Goal: Complete application form: Complete application form

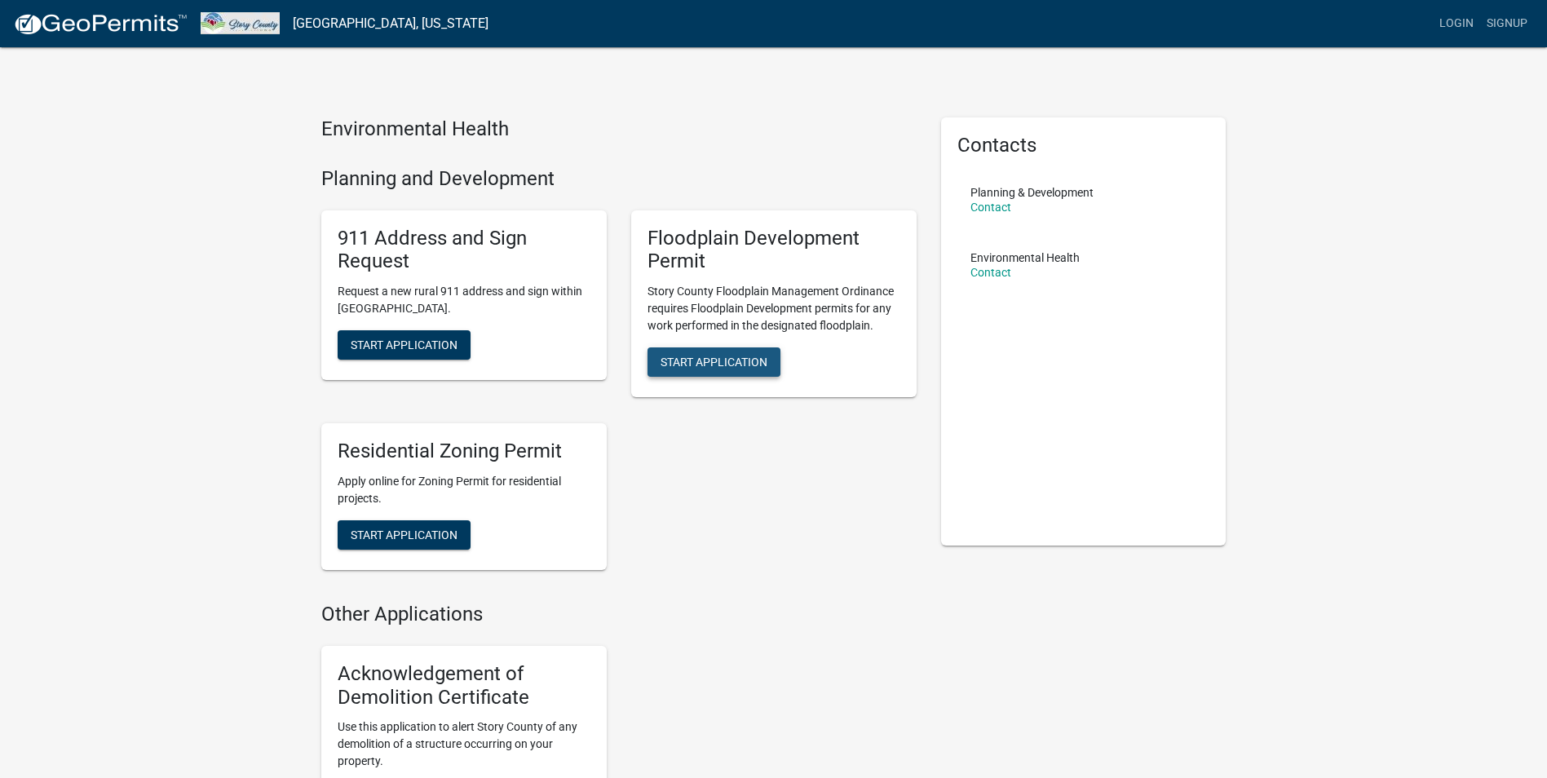
click at [726, 357] on span "Start Application" at bounding box center [714, 362] width 107 height 13
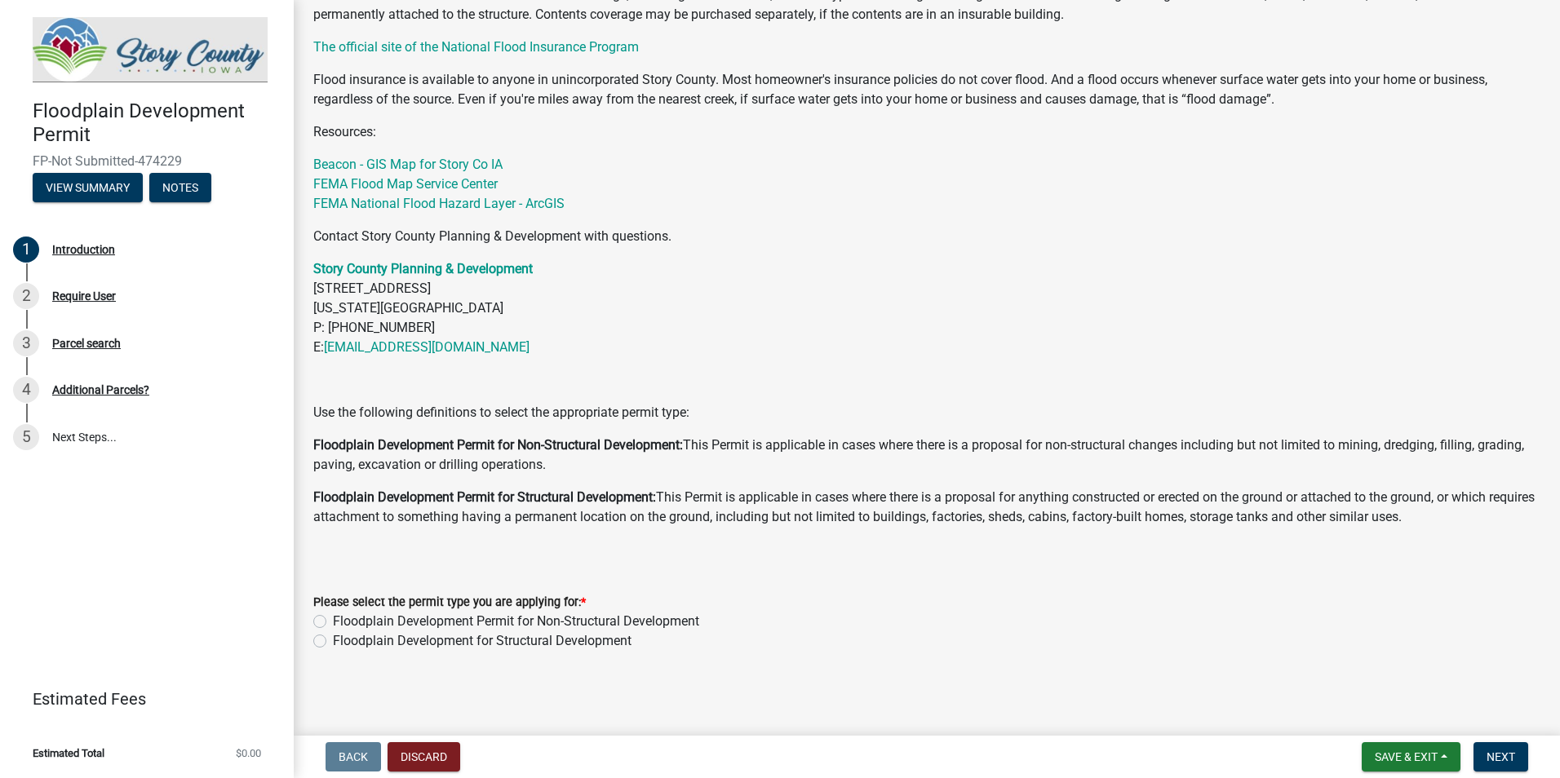
scroll to position [529, 0]
click at [333, 622] on label "Floodplain Development Permit for Non-Structural Development" at bounding box center [516, 622] width 366 height 20
click at [333, 622] on input "Floodplain Development Permit for Non-Structural Development" at bounding box center [338, 617] width 11 height 11
radio input "true"
click at [1497, 761] on span "Next" at bounding box center [1500, 756] width 29 height 13
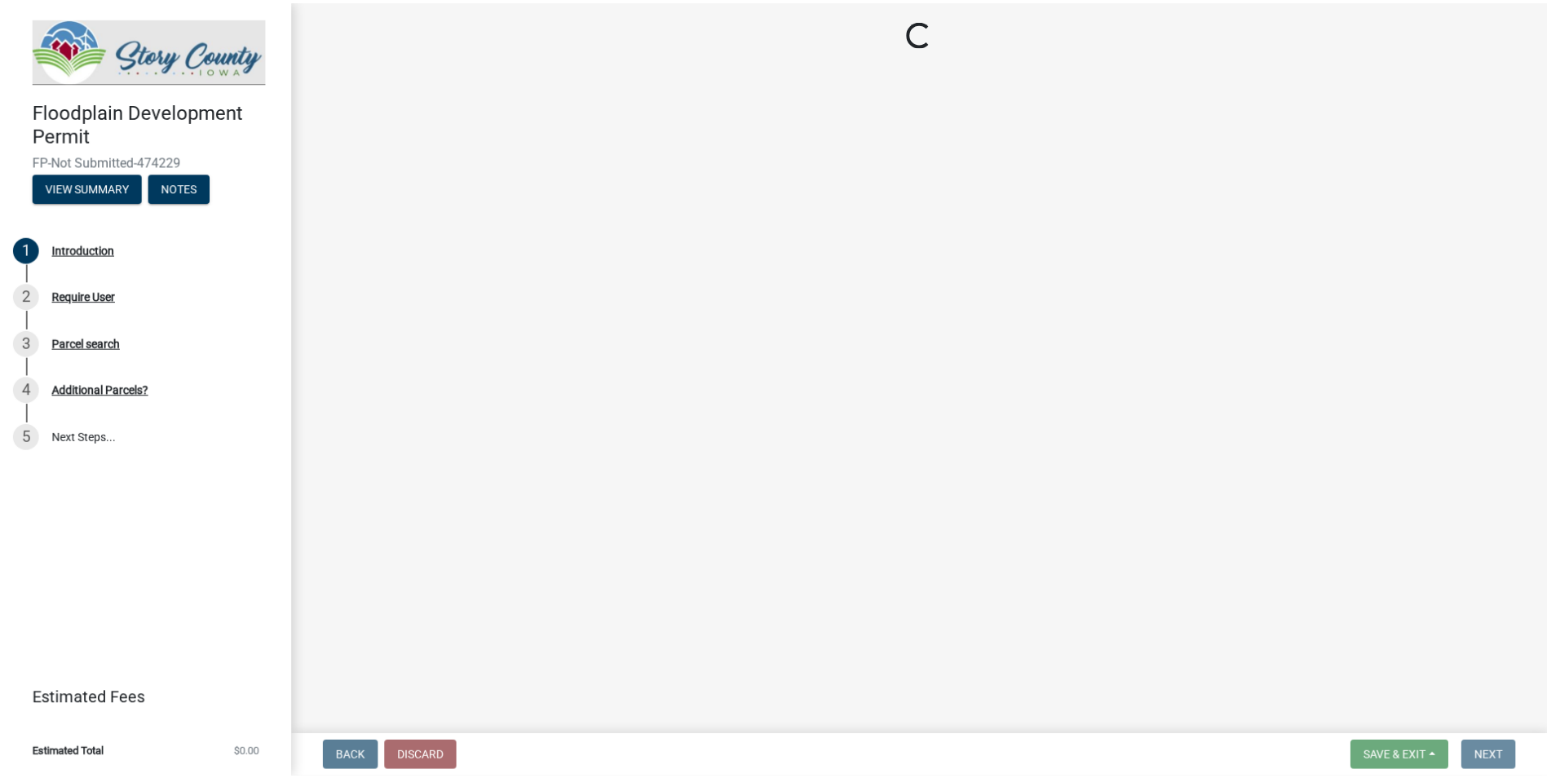
scroll to position [0, 0]
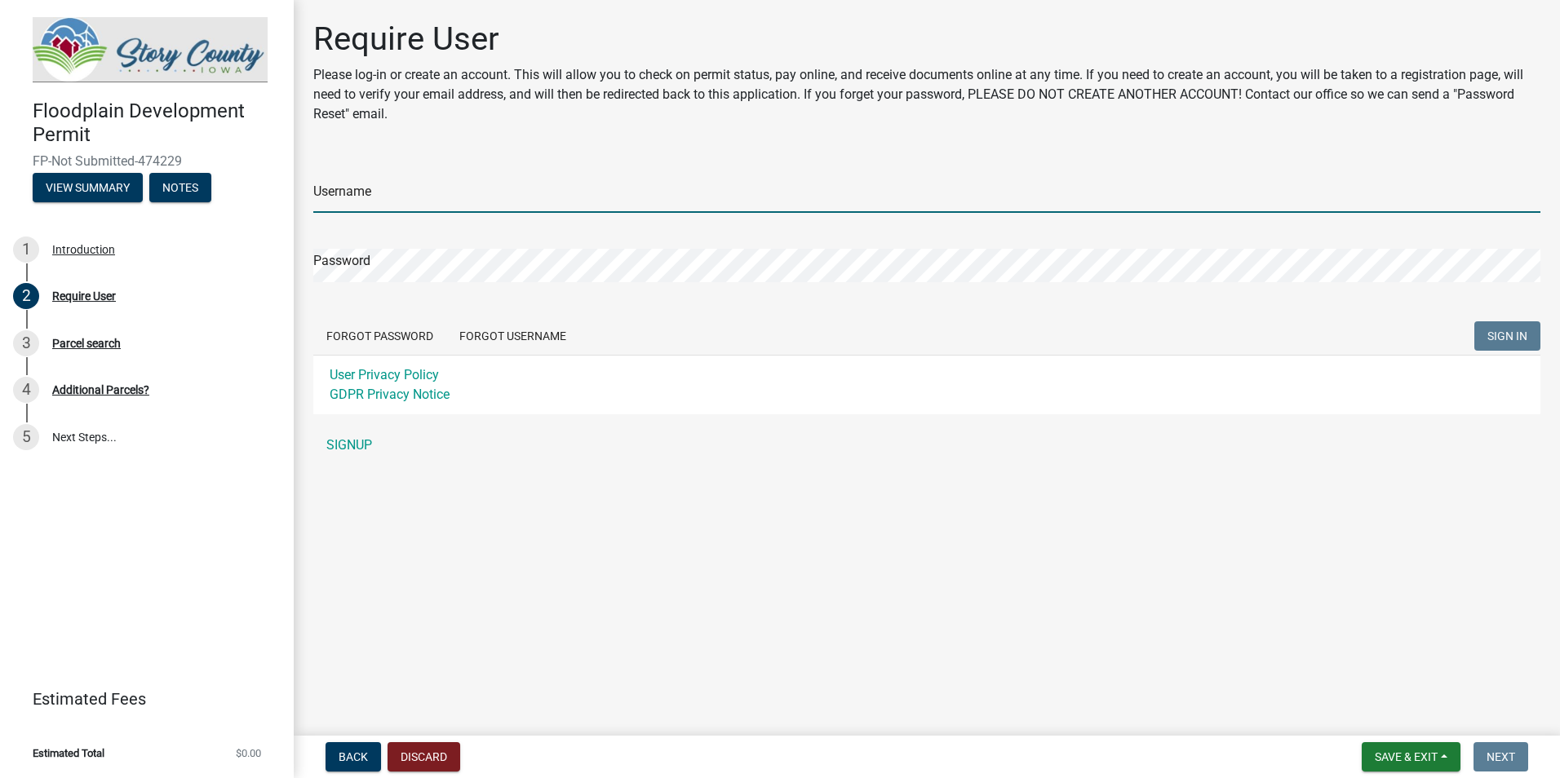
click at [373, 193] on input "Username" at bounding box center [926, 195] width 1227 height 33
click at [359, 445] on div "Username Password Forgot Password Forgot Username SIGN IN User Privacy Policy G…" at bounding box center [926, 309] width 1227 height 305
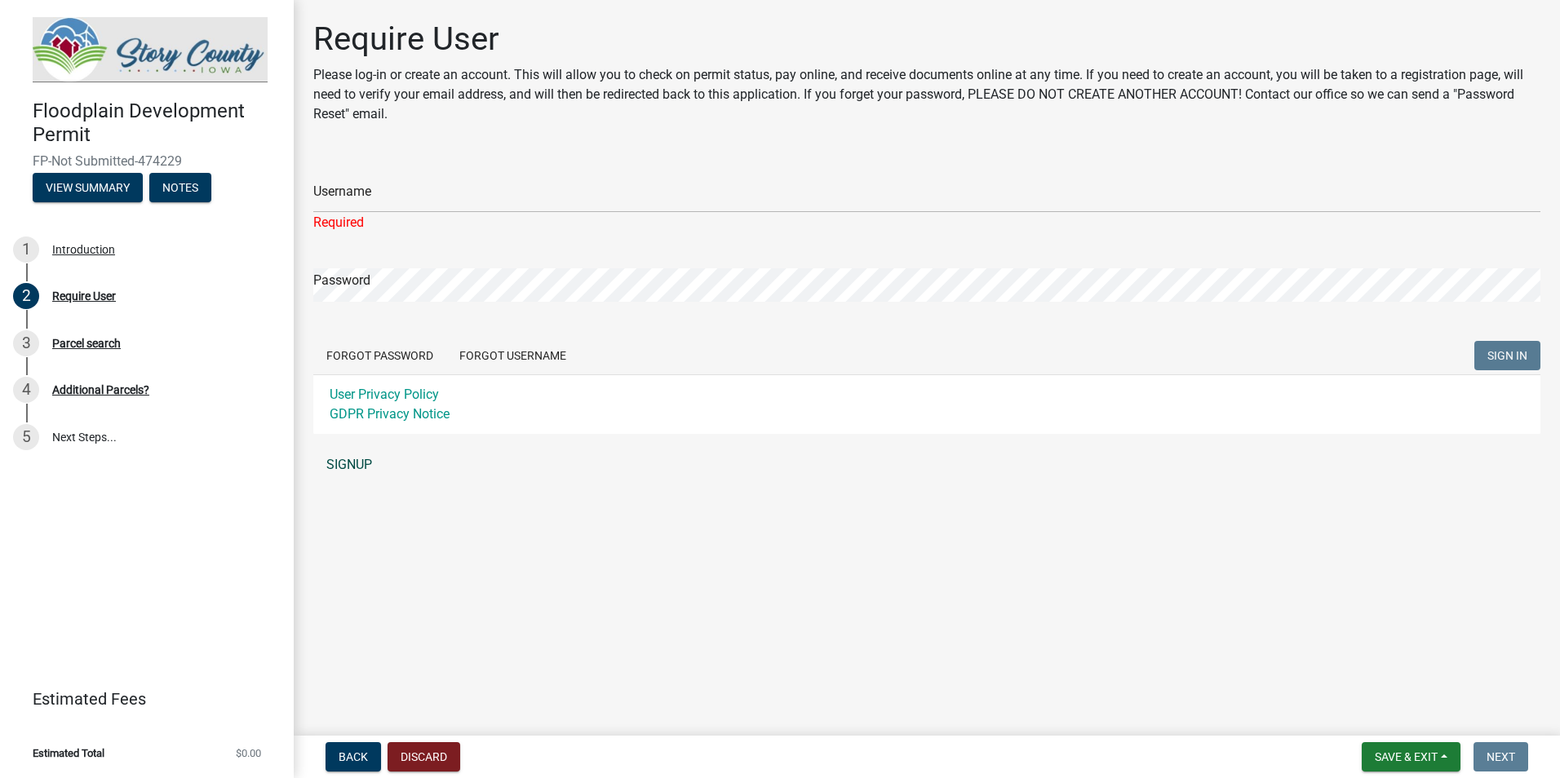
click at [354, 463] on link "SIGNUP" at bounding box center [926, 465] width 1227 height 33
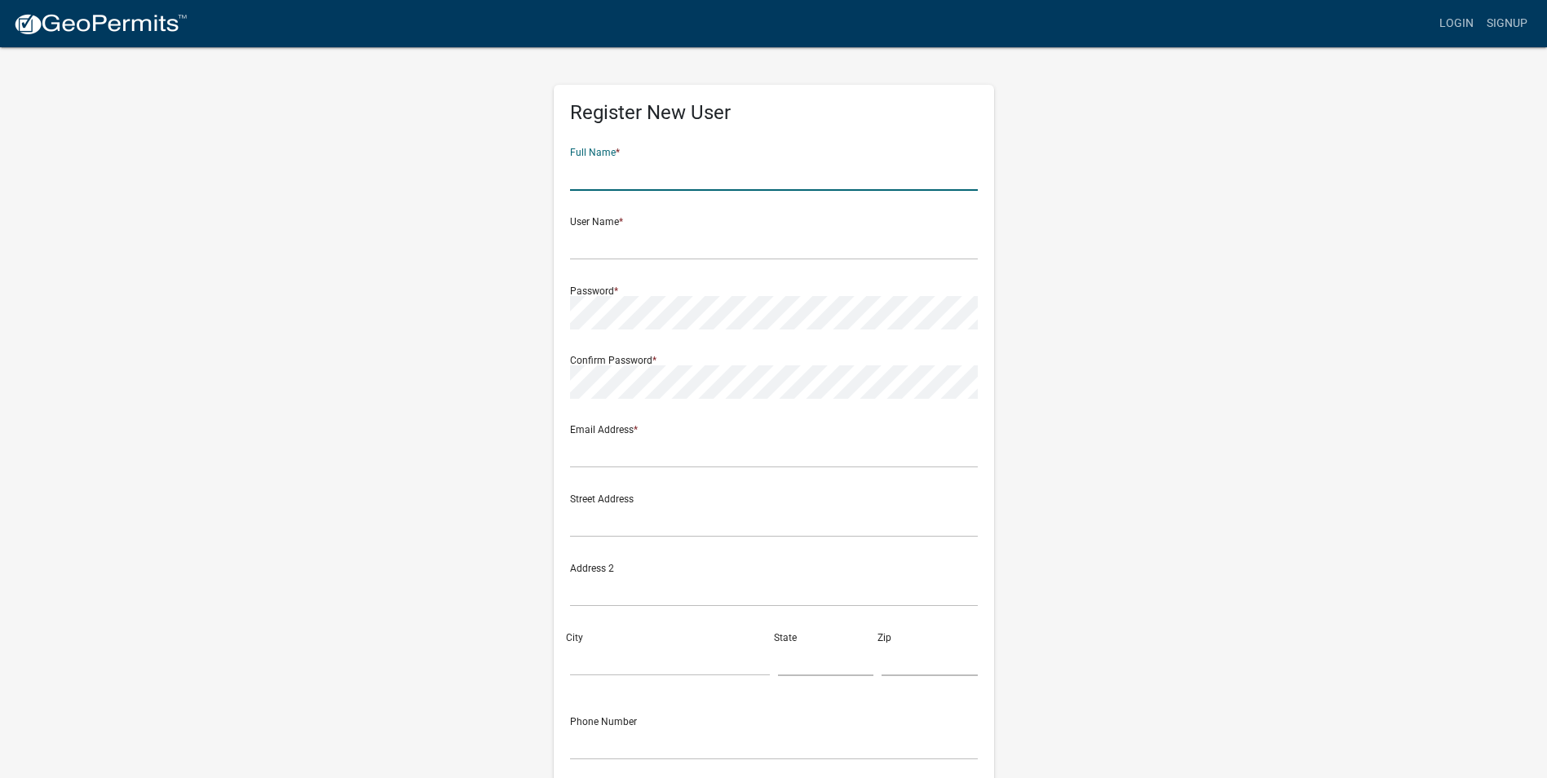
click at [628, 171] on input "text" at bounding box center [774, 173] width 408 height 33
type input "[PERSON_NAME]"
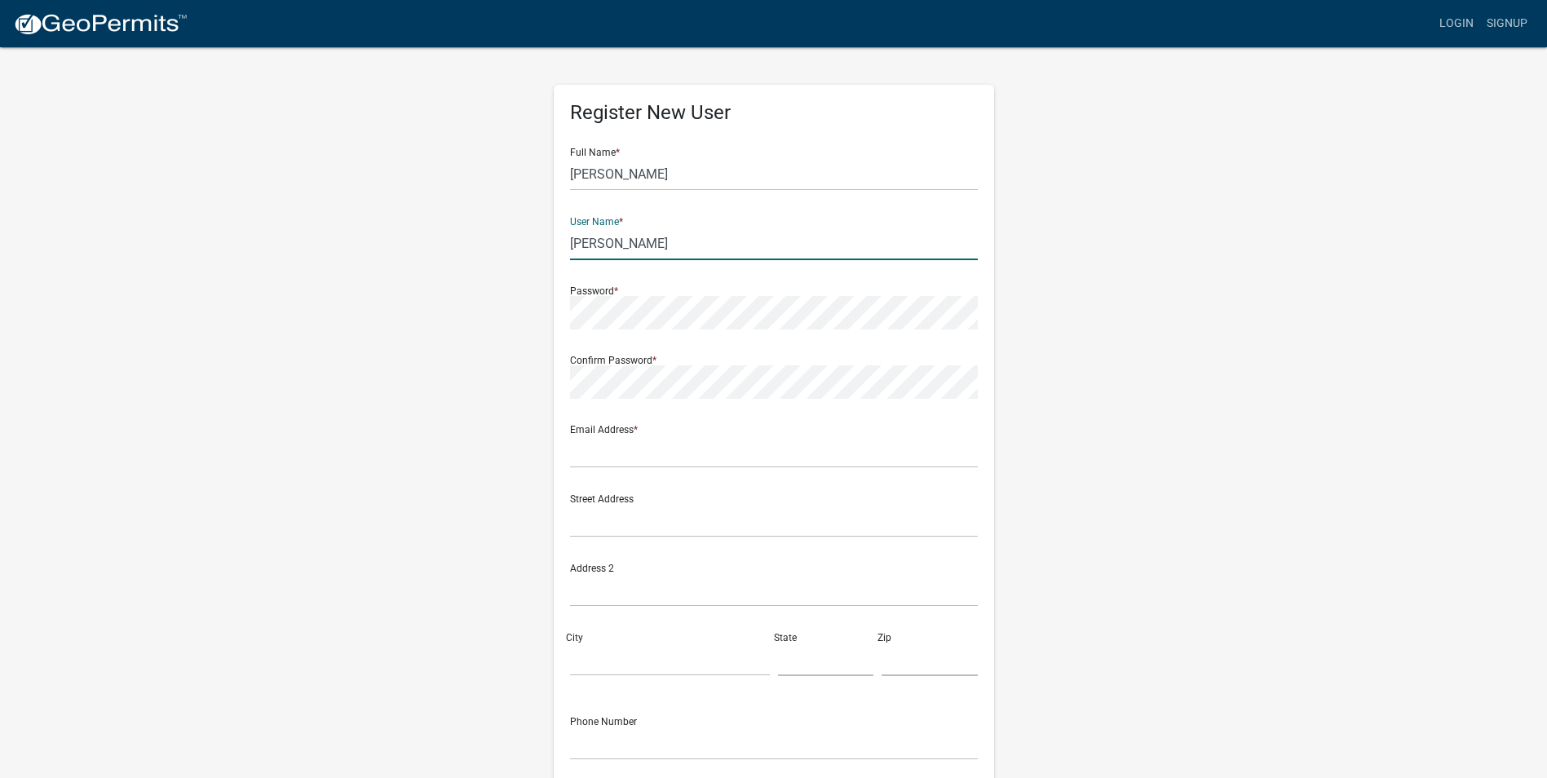
type input "[PERSON_NAME]"
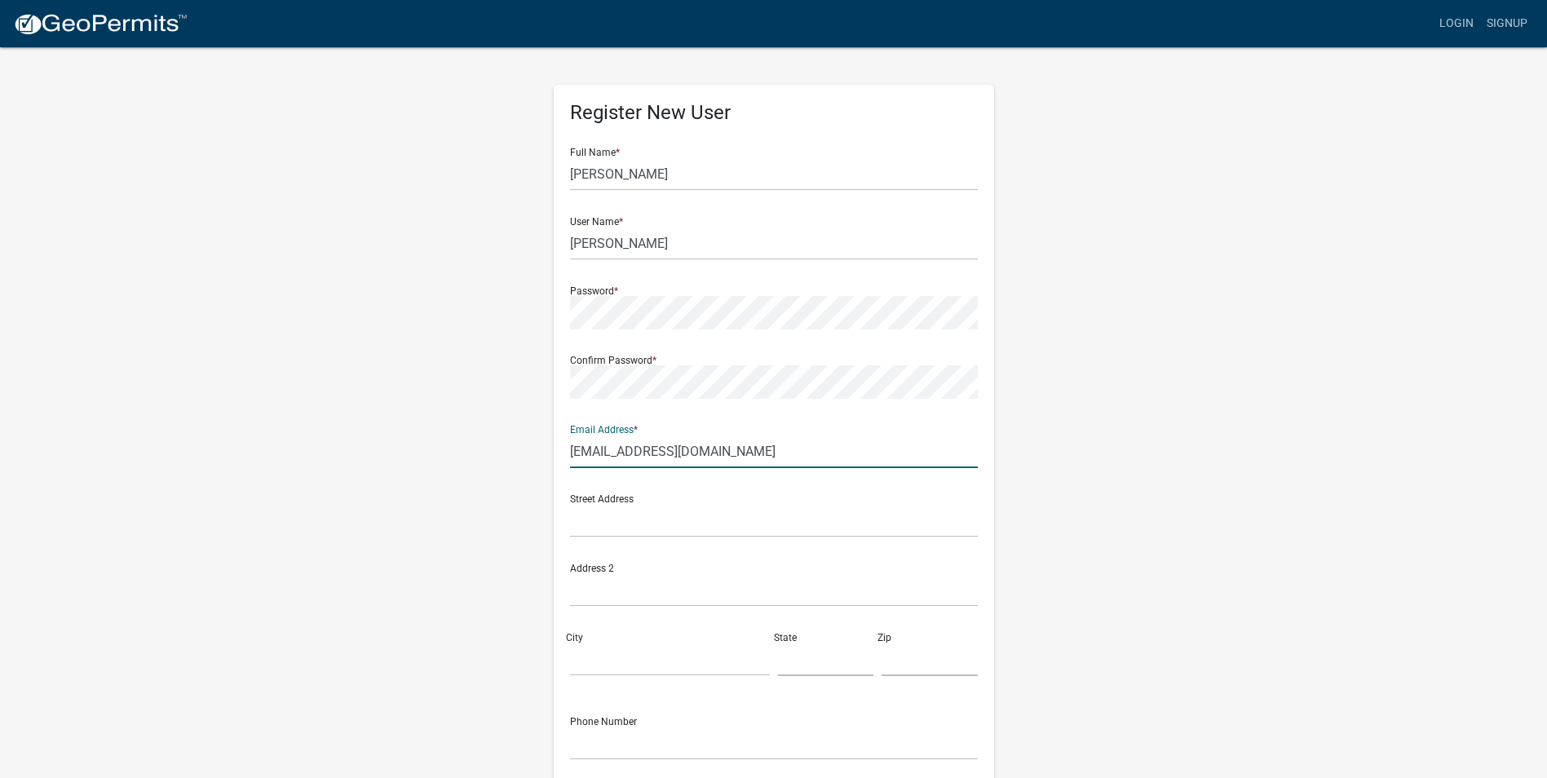
type input "[EMAIL_ADDRESS][DOMAIN_NAME]"
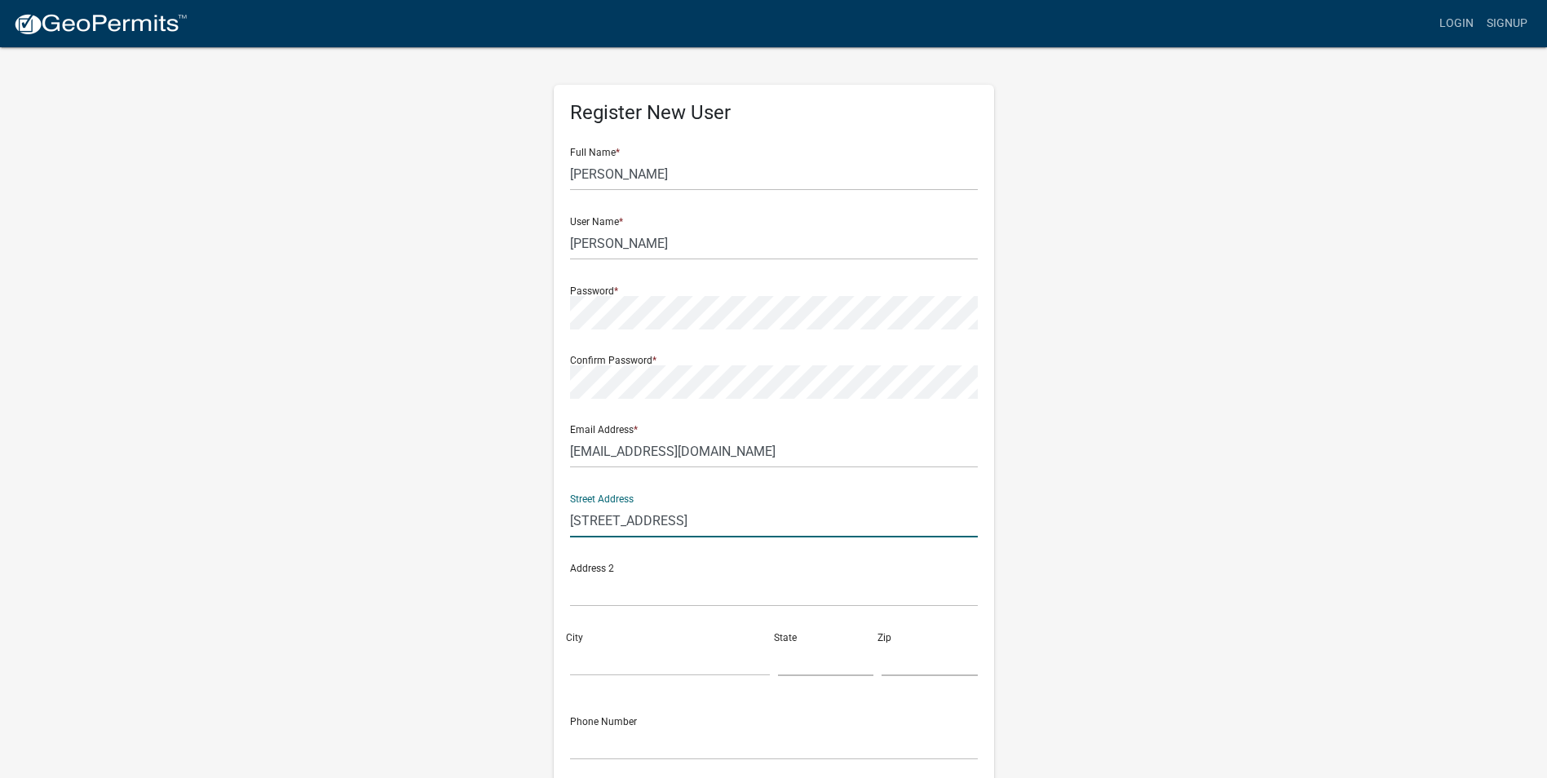
type input "[STREET_ADDRESS]"
type input "[US_STATE]"
type input "i"
type input "IA"
click at [916, 662] on input "500" at bounding box center [930, 659] width 96 height 33
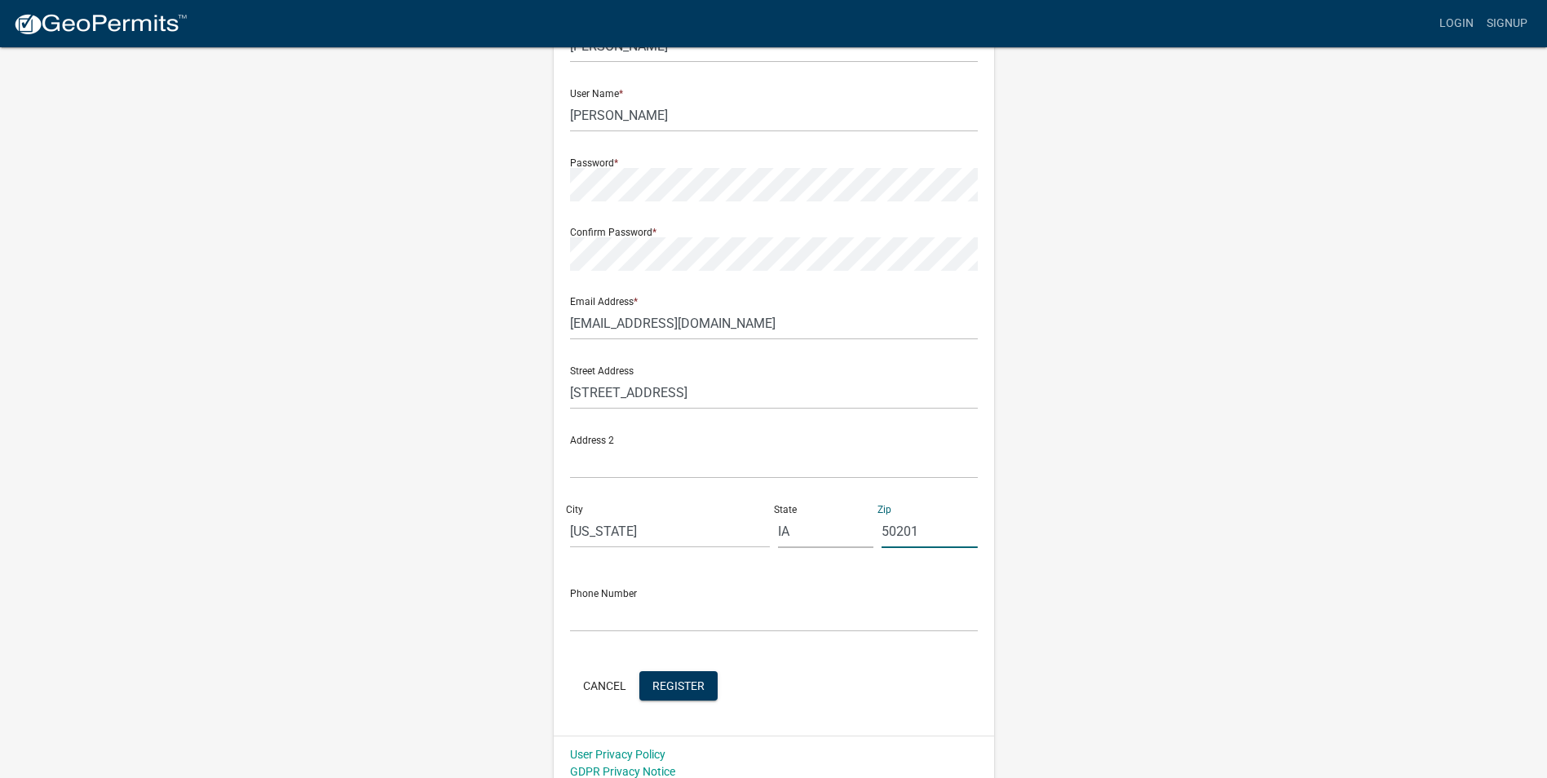
scroll to position [140, 0]
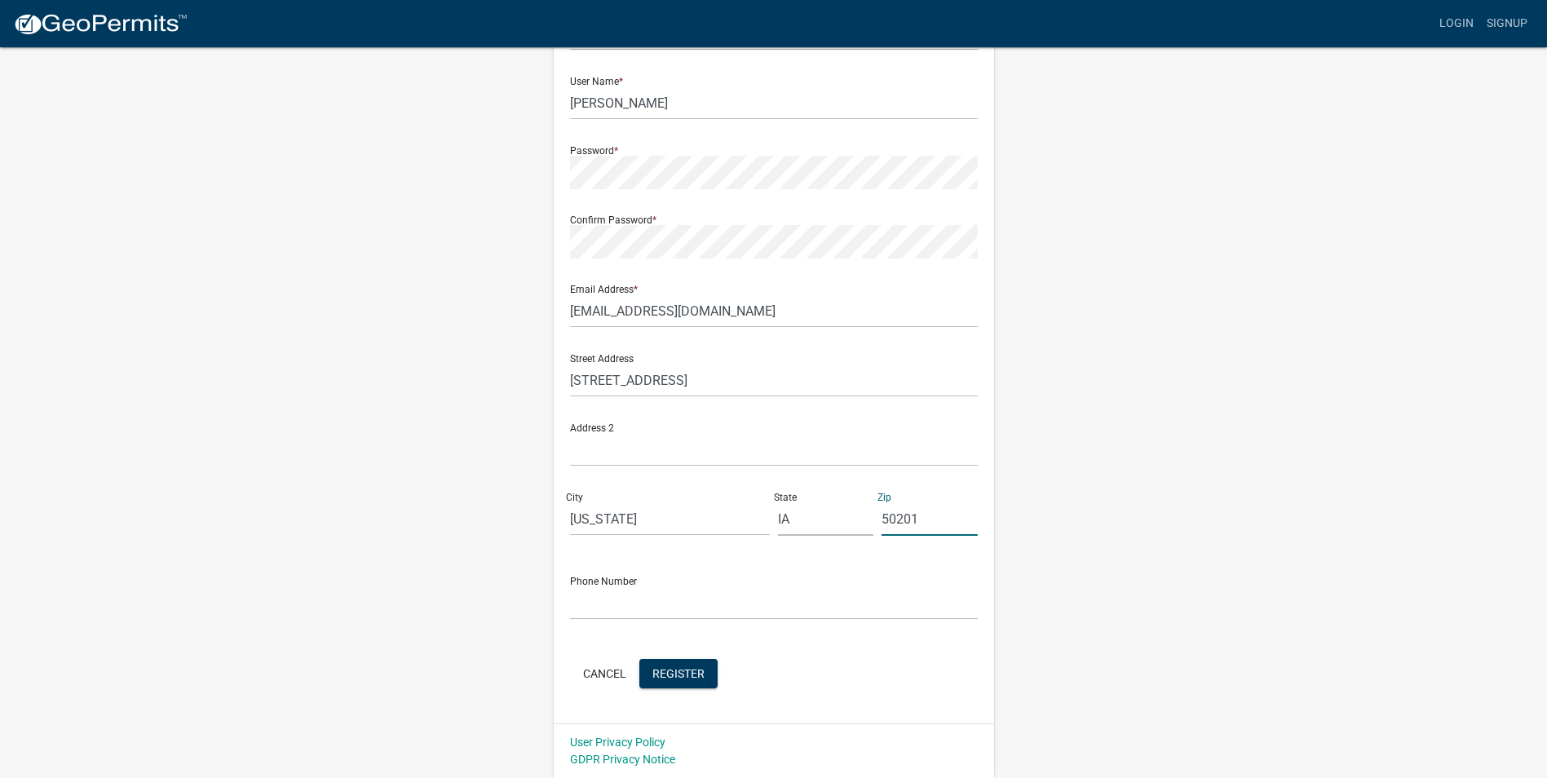
type input "50201"
click at [596, 604] on input "text" at bounding box center [774, 603] width 408 height 33
type input "[PHONE_NUMBER]"
click at [660, 676] on span "Register" at bounding box center [679, 672] width 52 height 13
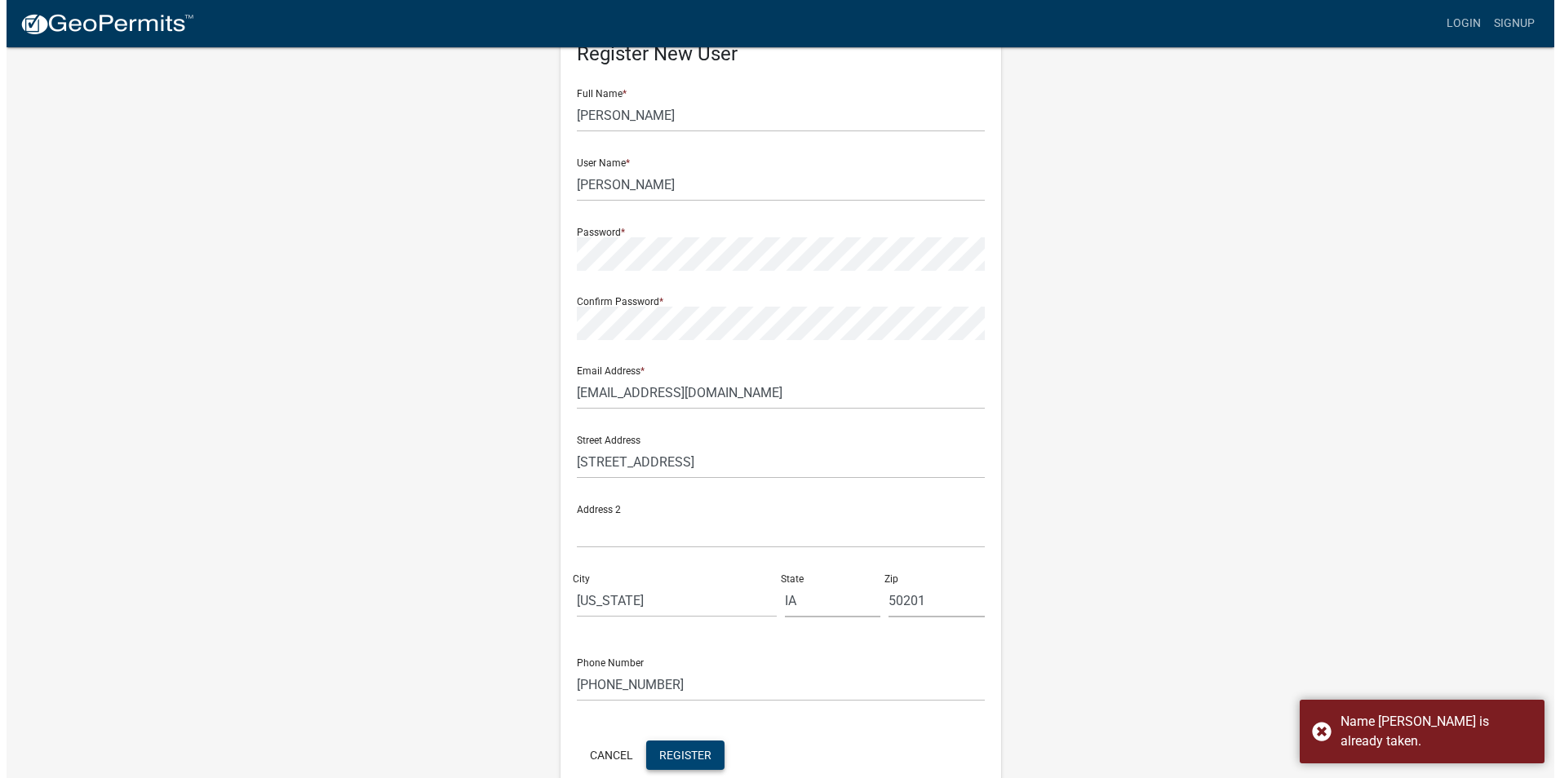
scroll to position [0, 0]
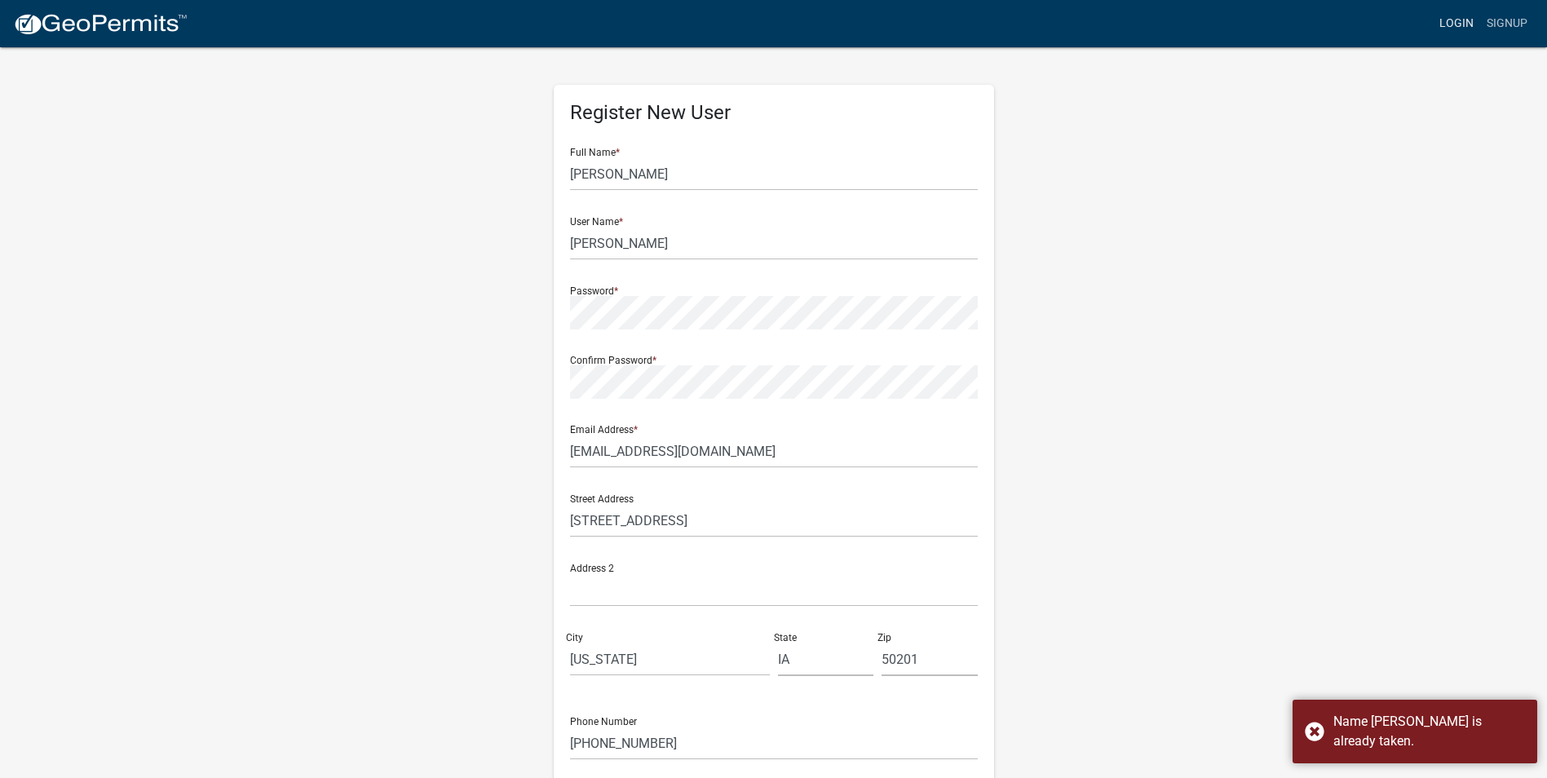
click at [1454, 26] on link "Login" at bounding box center [1456, 23] width 47 height 31
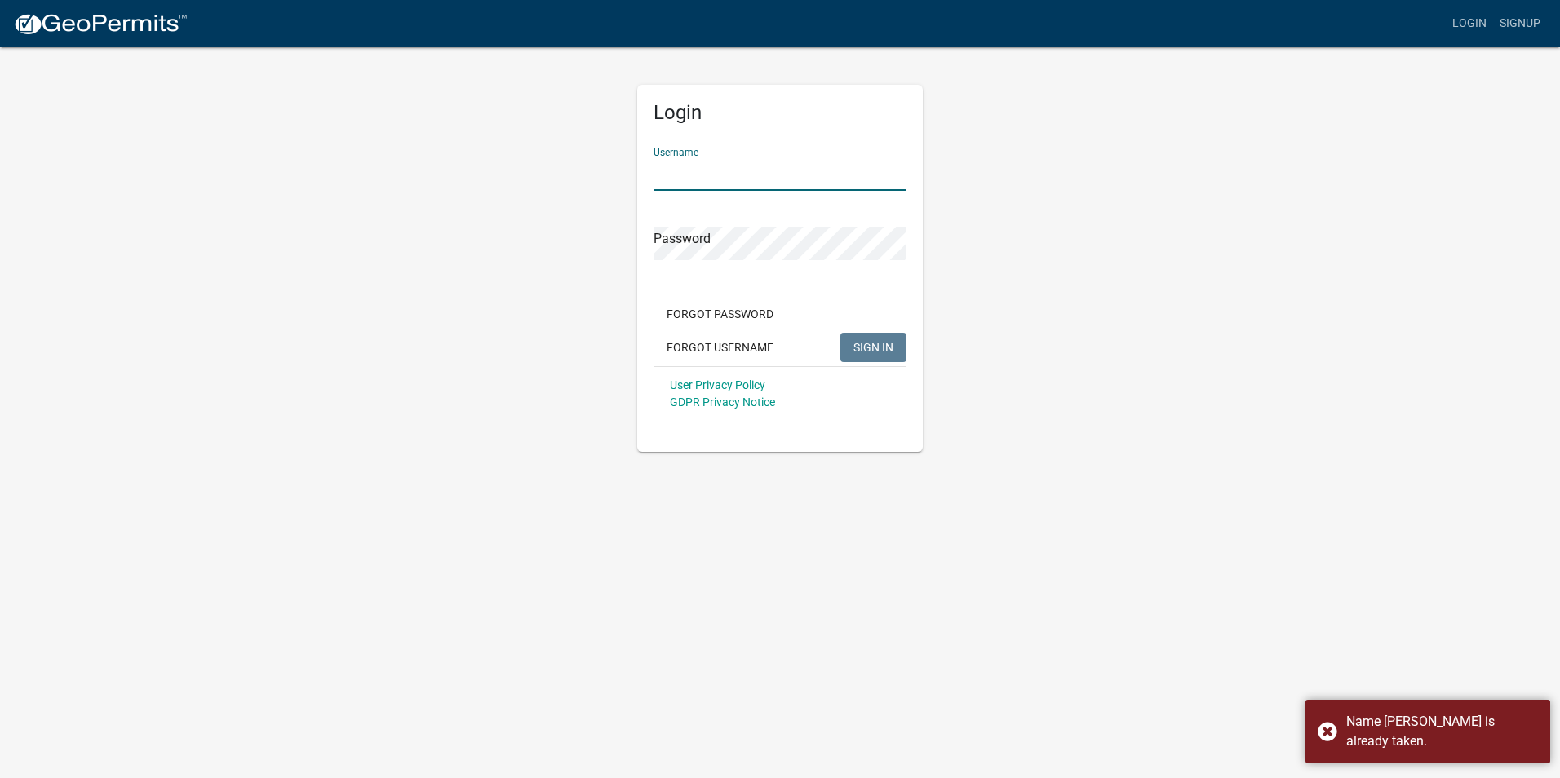
click at [697, 186] on input "Username" at bounding box center [779, 173] width 253 height 33
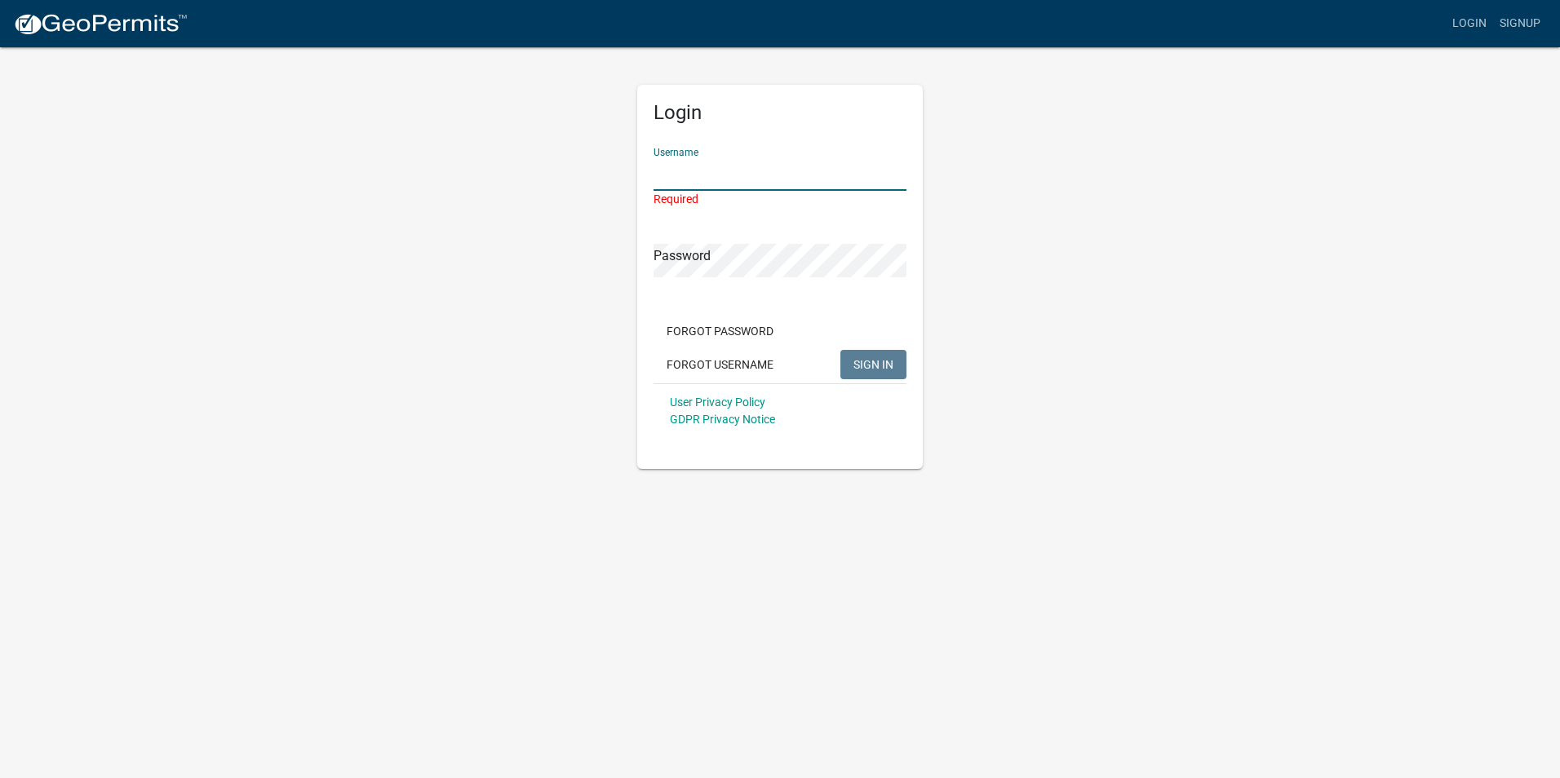
click at [693, 183] on input "Username" at bounding box center [779, 173] width 253 height 33
type input "s"
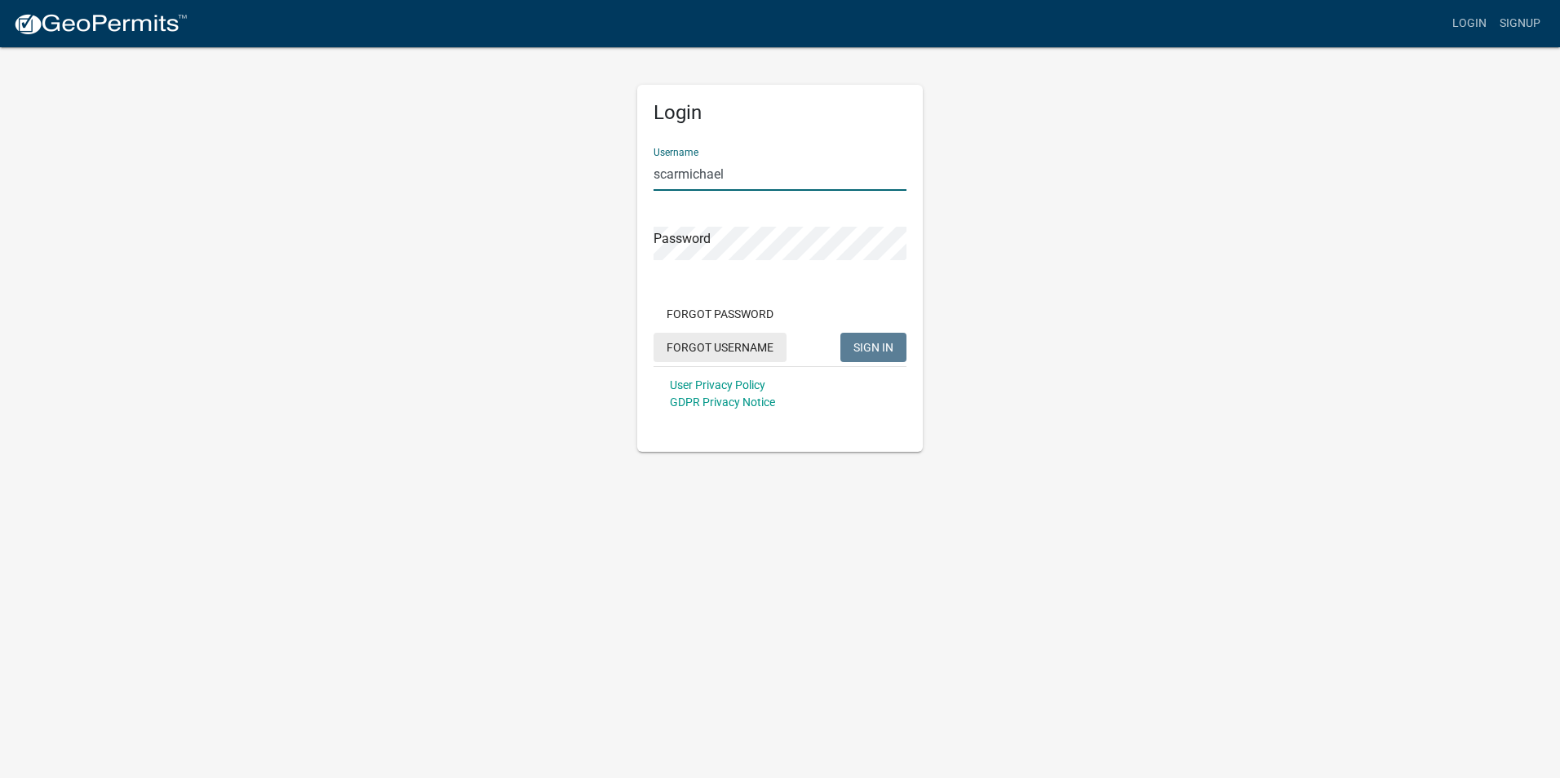
type input "scarmichael"
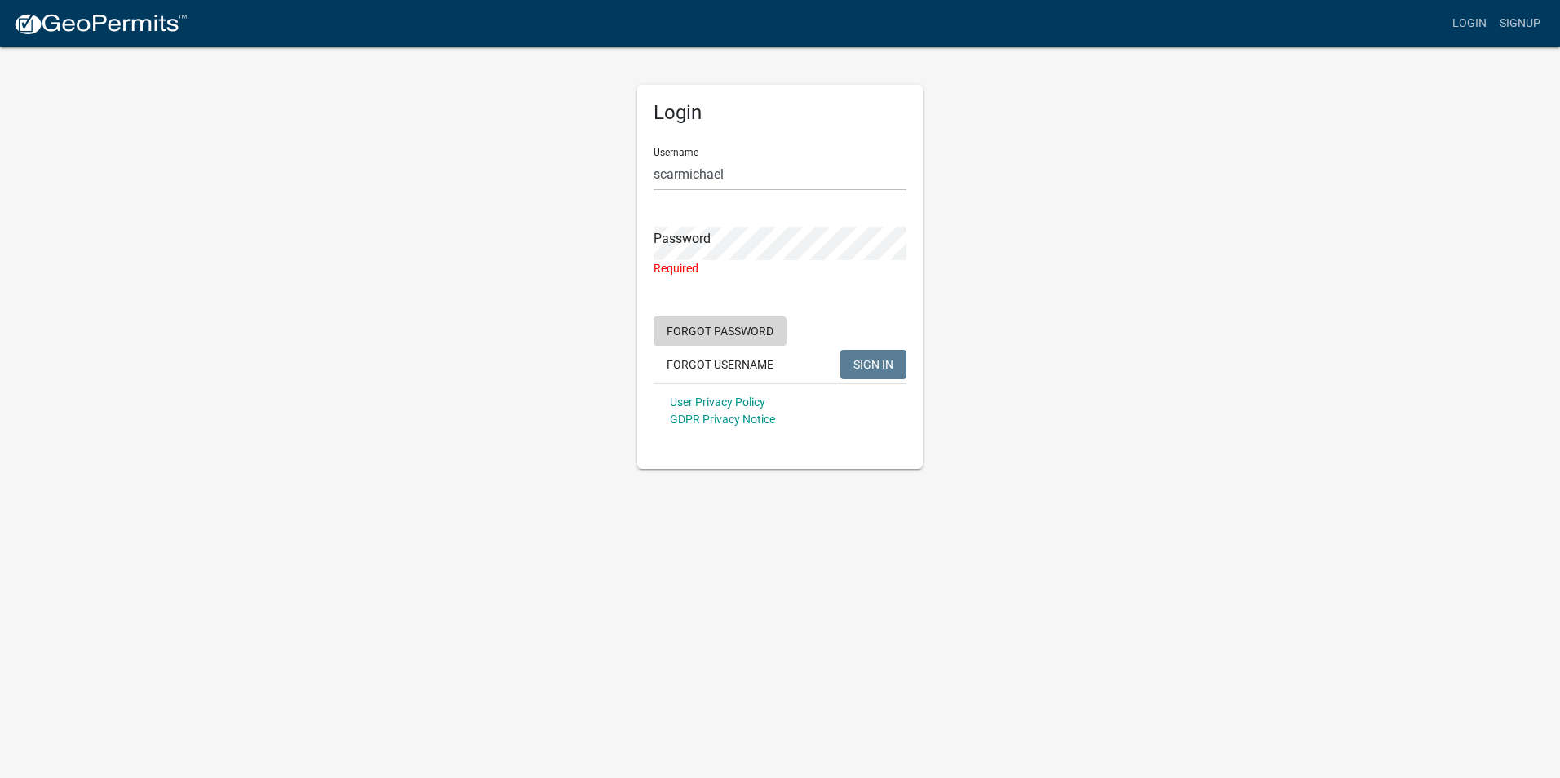
click at [738, 318] on button "Forgot Password" at bounding box center [719, 331] width 133 height 29
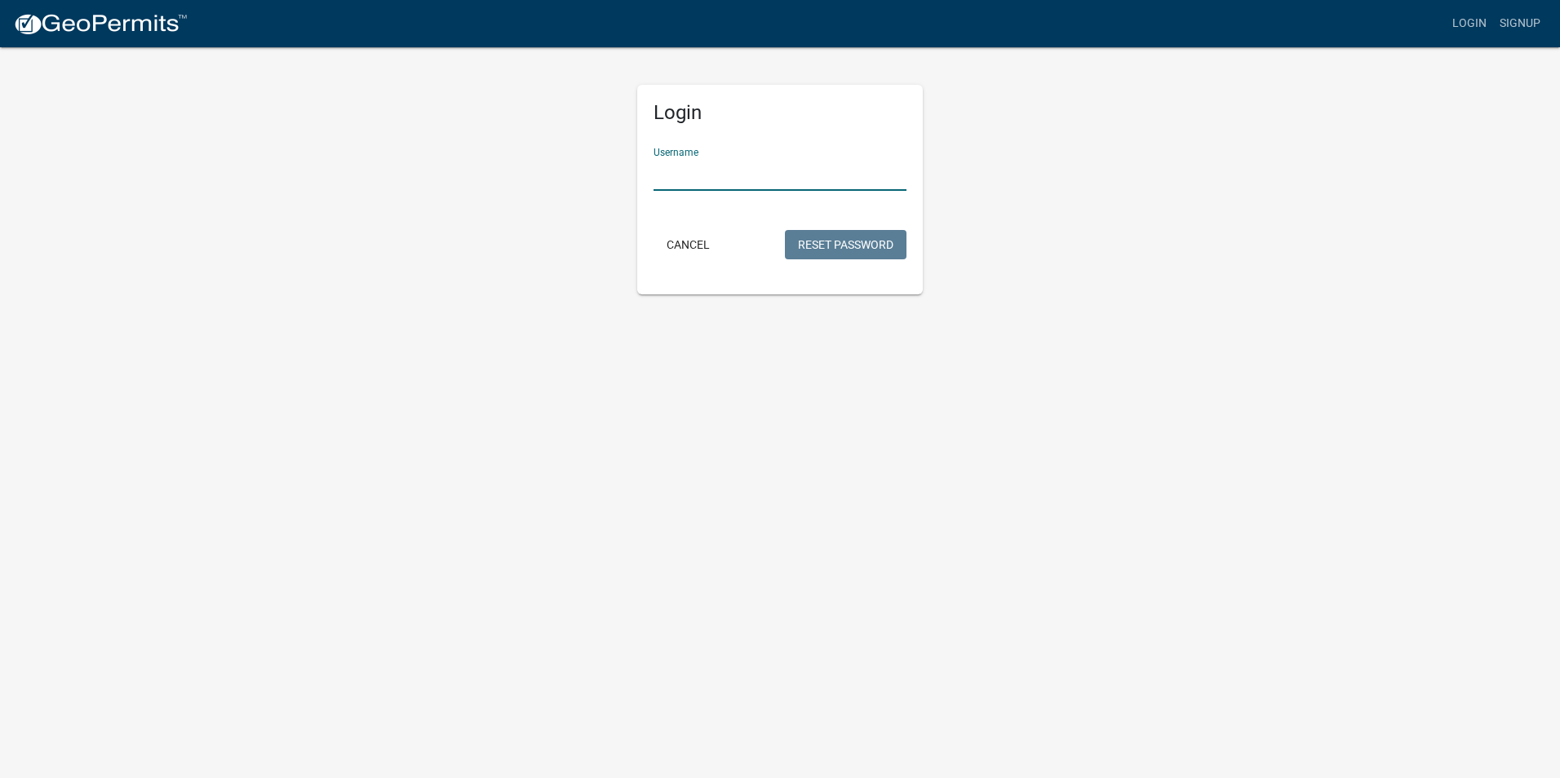
click at [693, 177] on input "Username" at bounding box center [779, 173] width 253 height 33
click at [830, 244] on button "Reset Password" at bounding box center [846, 244] width 122 height 29
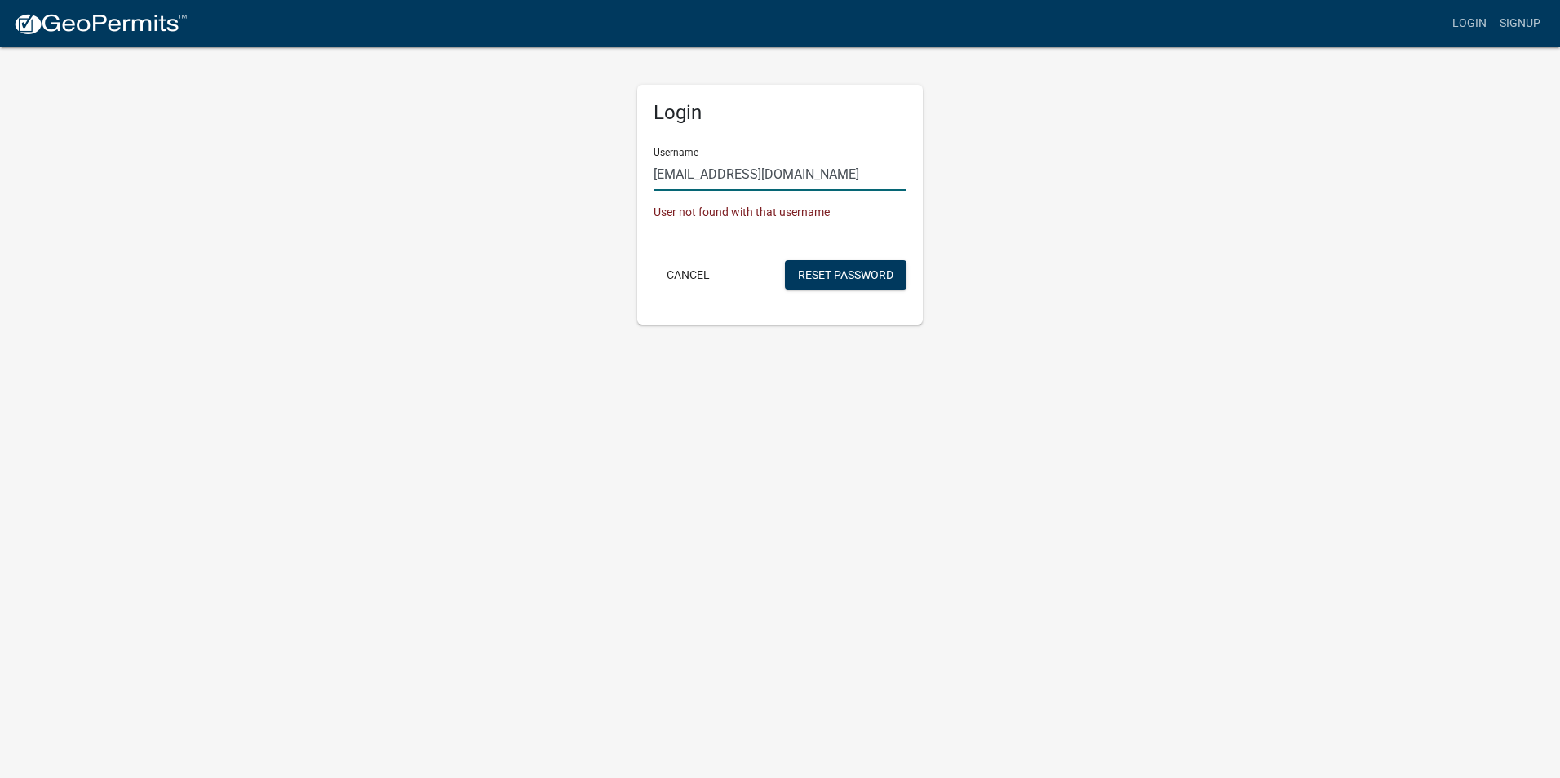
click at [888, 169] on input "[EMAIL_ADDRESS][DOMAIN_NAME]" at bounding box center [779, 173] width 253 height 33
drag, startPoint x: 887, startPoint y: 170, endPoint x: 728, endPoint y: 173, distance: 158.3
click at [728, 173] on input "[EMAIL_ADDRESS][DOMAIN_NAME]" at bounding box center [779, 173] width 253 height 33
drag, startPoint x: 1045, startPoint y: 348, endPoint x: 959, endPoint y: 322, distance: 90.3
click at [1046, 348] on body "Internet Explorer does NOT work with GeoPermits. Get a new browser for more sec…" at bounding box center [780, 389] width 1560 height 778
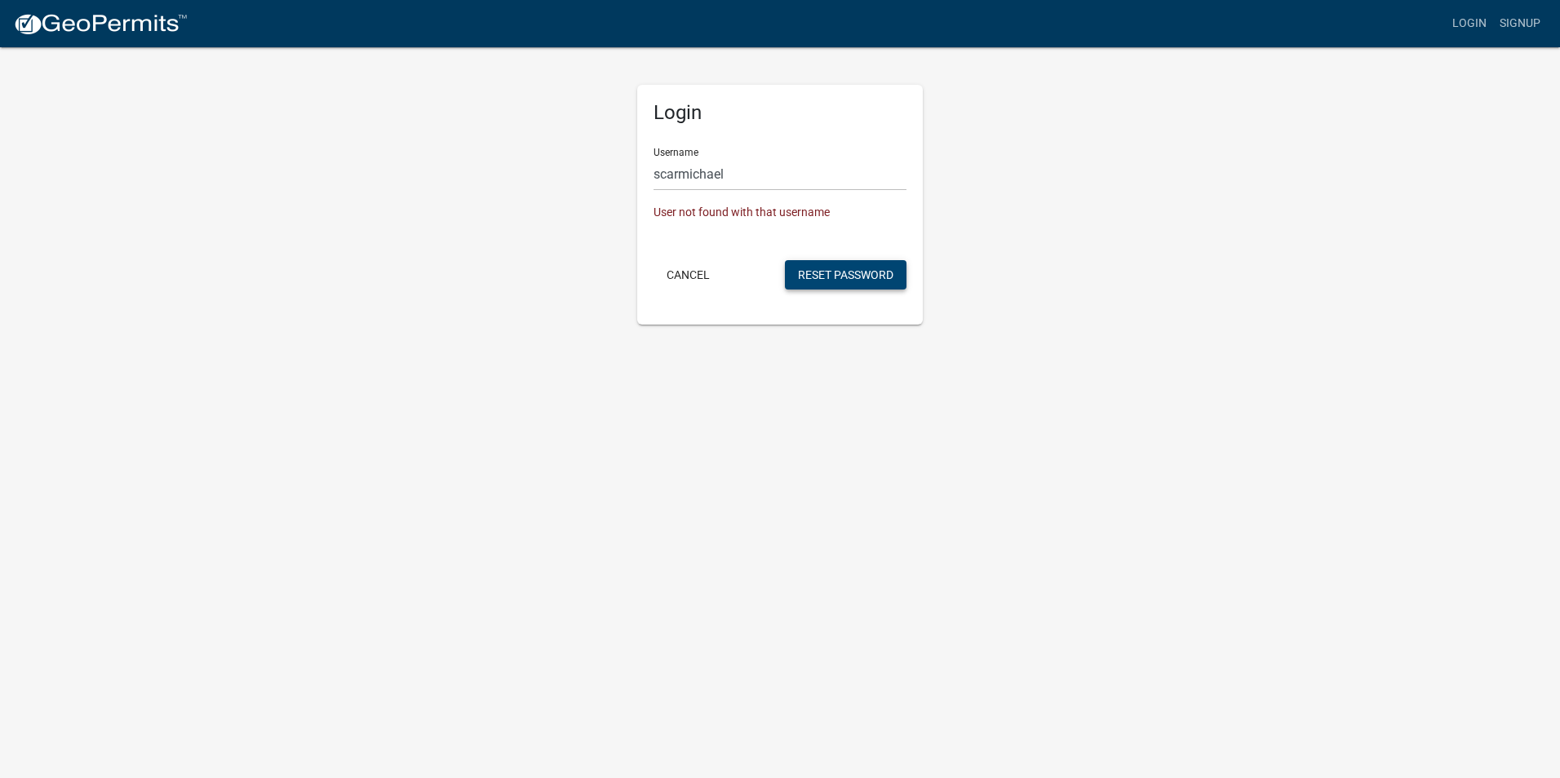
click at [864, 262] on button "Reset Password" at bounding box center [846, 274] width 122 height 29
click at [835, 277] on button "Reset Password" at bounding box center [846, 274] width 122 height 29
click at [746, 159] on input "scarmichael" at bounding box center [779, 173] width 253 height 33
drag, startPoint x: 768, startPoint y: 162, endPoint x: 595, endPoint y: 165, distance: 173.8
click at [595, 165] on div "Login Username scarmichael User not found with that username Cancel Reset Passw…" at bounding box center [780, 185] width 930 height 279
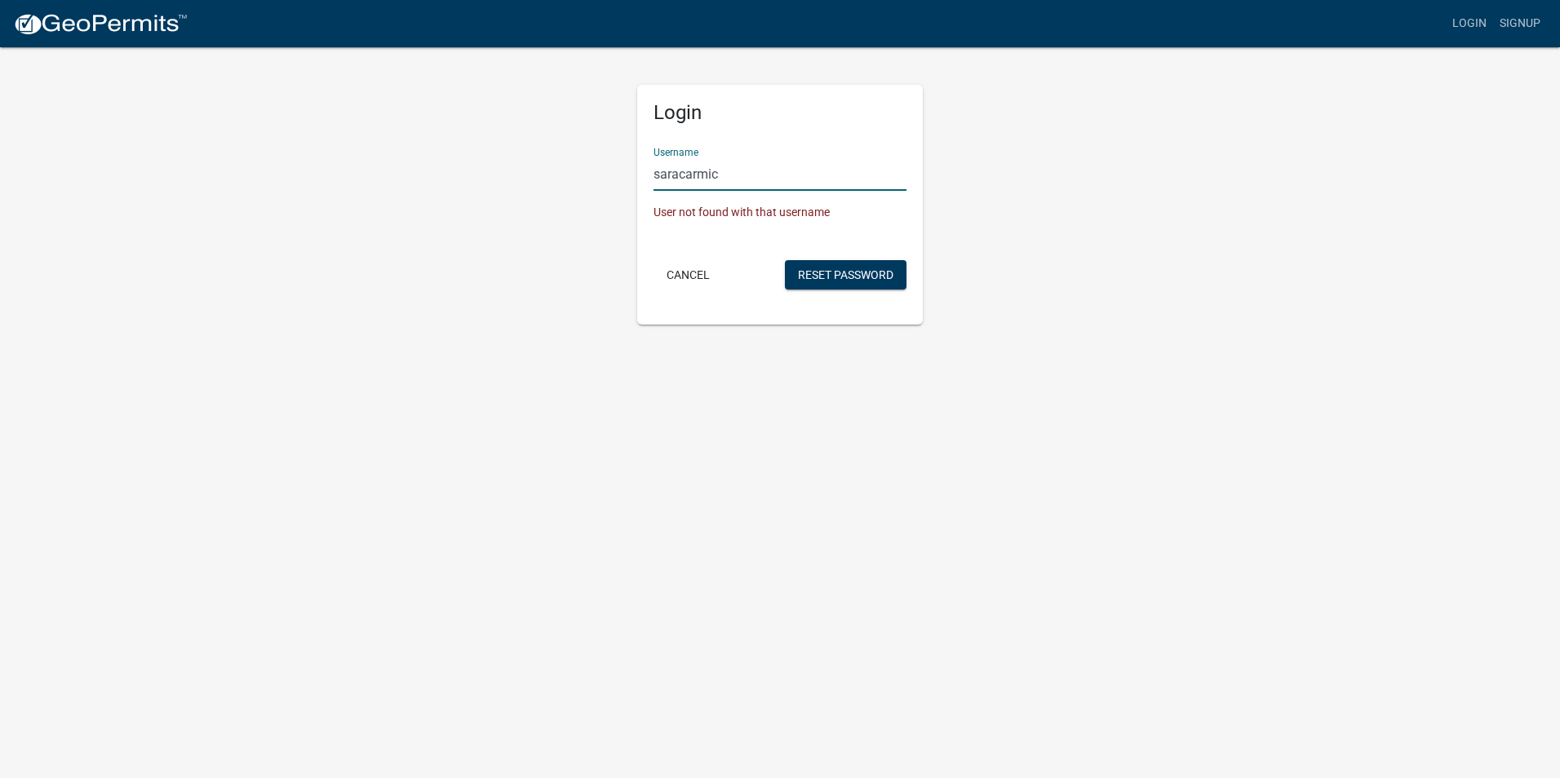
type input "[EMAIL_ADDRESS][DOMAIN_NAME]"
drag, startPoint x: 821, startPoint y: 173, endPoint x: 722, endPoint y: 172, distance: 98.7
click at [722, 172] on input "[EMAIL_ADDRESS][DOMAIN_NAME]" at bounding box center [779, 173] width 253 height 33
type input "saracarmic"
click at [890, 380] on body "Internet Explorer does NOT work with GeoPermits. Get a new browser for more sec…" at bounding box center [780, 389] width 1560 height 778
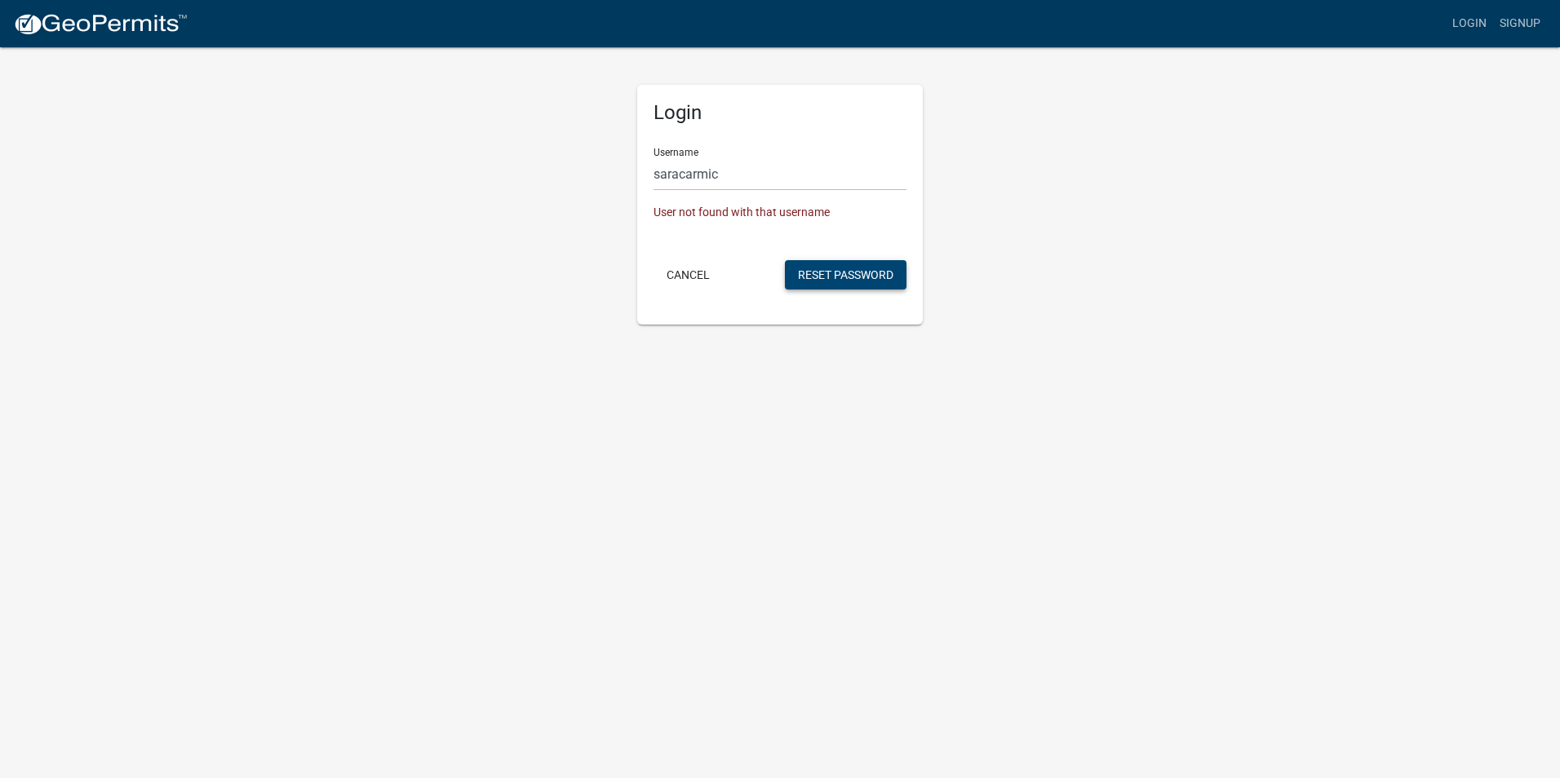
click at [856, 266] on button "Reset Password" at bounding box center [846, 274] width 122 height 29
click at [691, 272] on button "Cancel" at bounding box center [687, 274] width 69 height 29
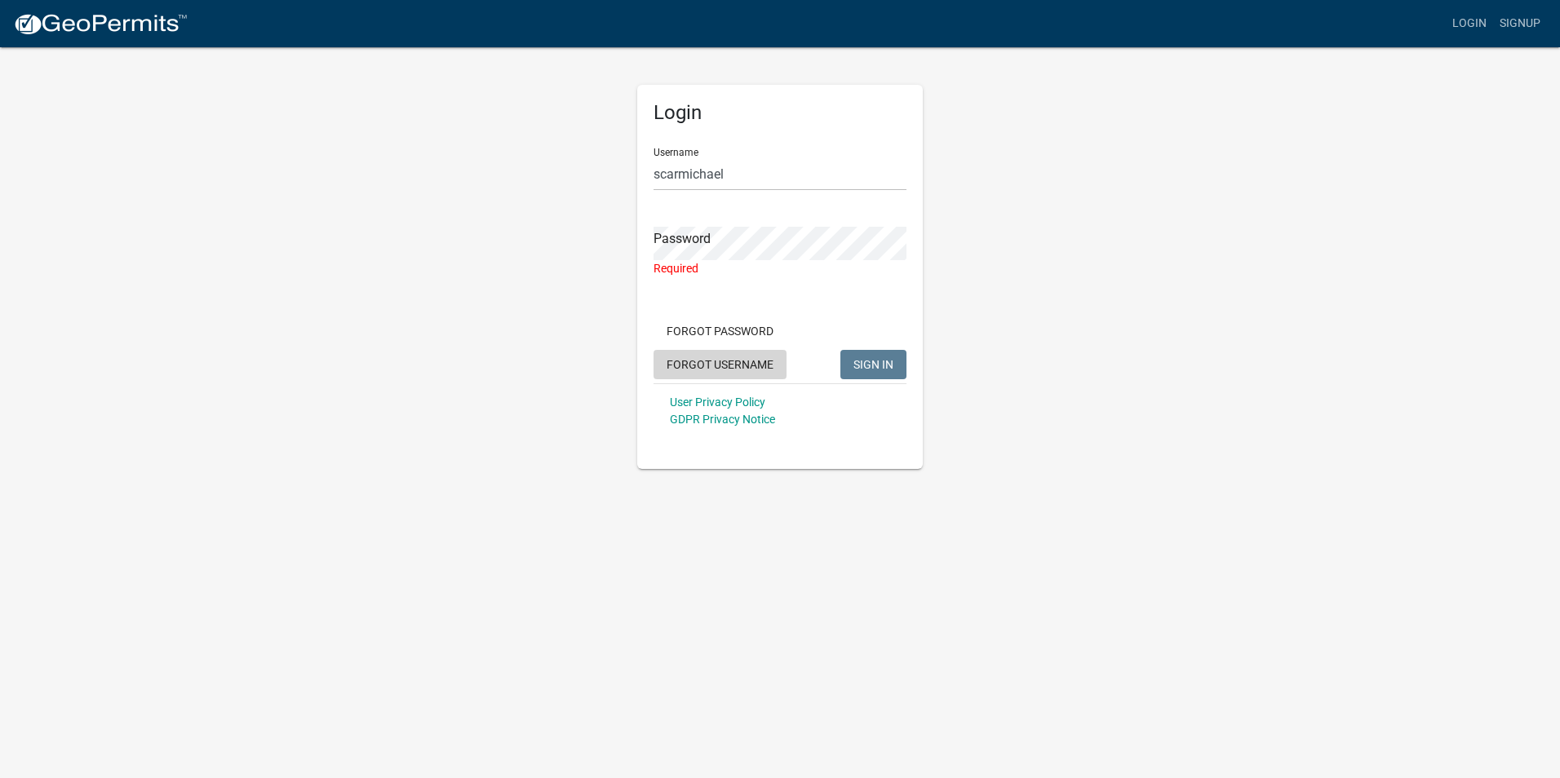
click at [725, 368] on button "Forgot Username" at bounding box center [719, 364] width 133 height 29
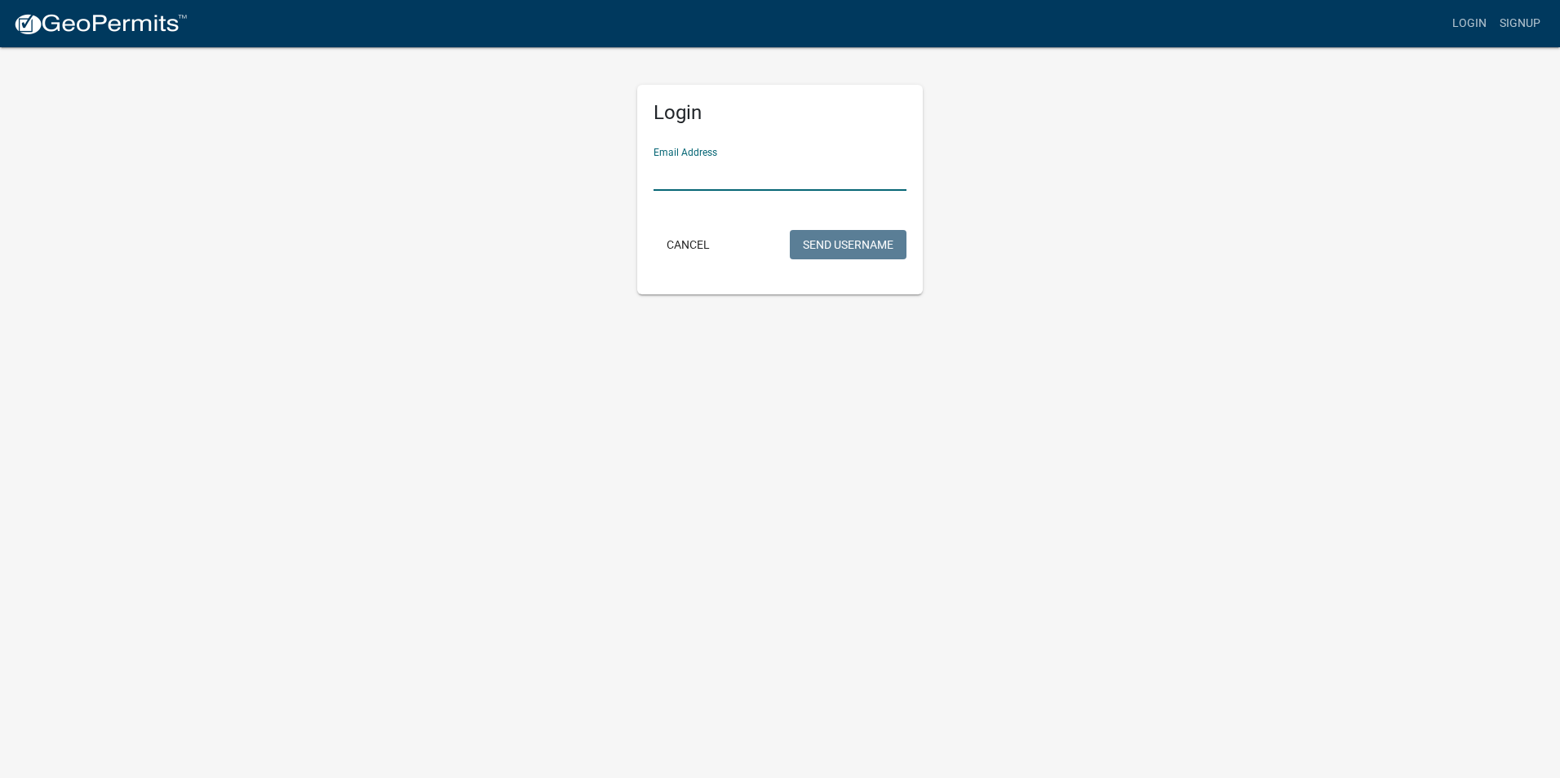
click at [698, 181] on input "Email Address" at bounding box center [779, 173] width 253 height 33
type input "[EMAIL_ADDRESS][DOMAIN_NAME]"
click at [830, 248] on button "Send Username" at bounding box center [848, 244] width 117 height 29
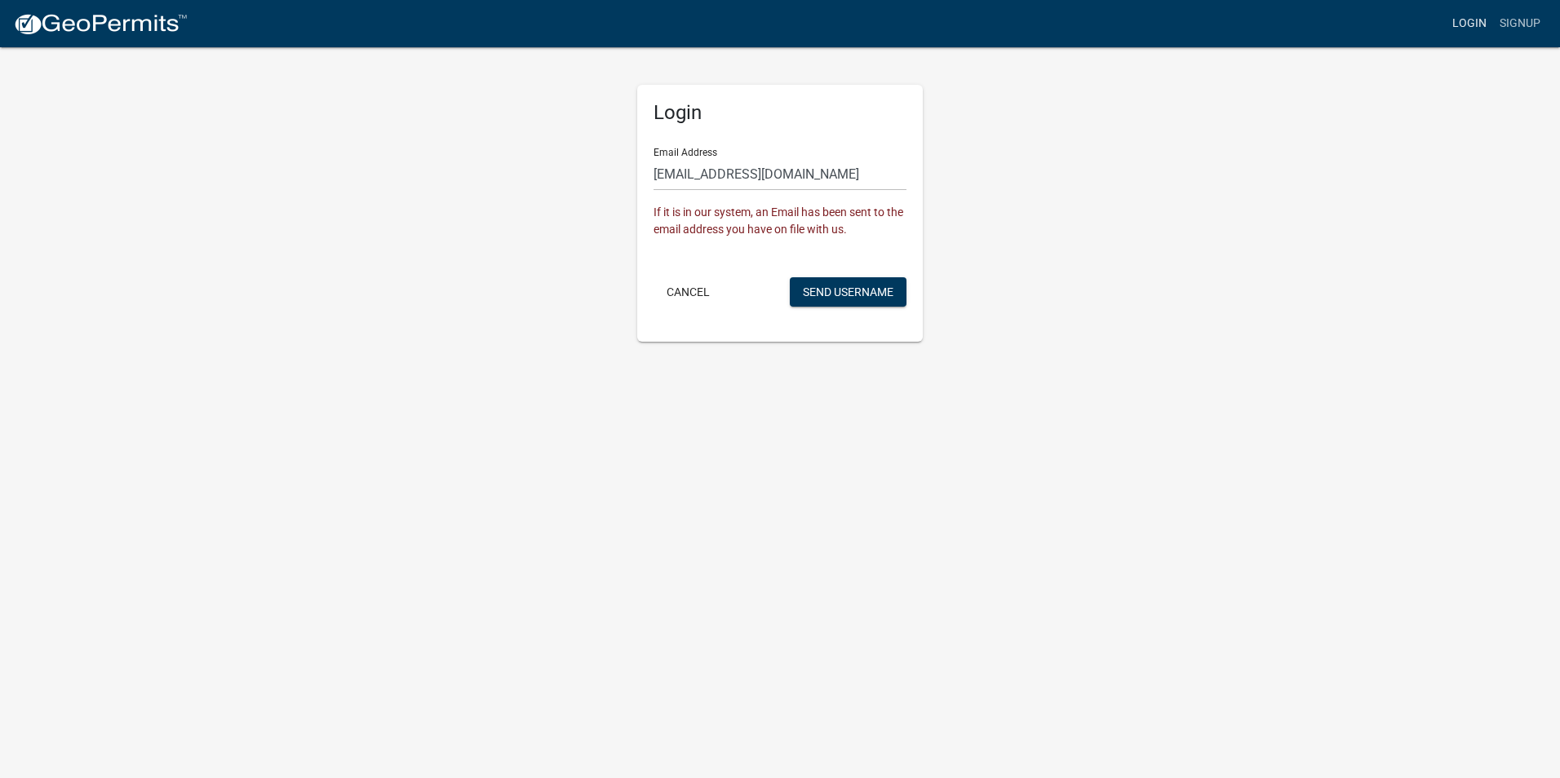
click at [1483, 29] on link "Login" at bounding box center [1469, 23] width 47 height 31
click at [1472, 21] on link "Login" at bounding box center [1469, 23] width 47 height 31
click at [1468, 17] on link "Login" at bounding box center [1469, 23] width 47 height 31
click at [679, 294] on button "Cancel" at bounding box center [687, 291] width 69 height 29
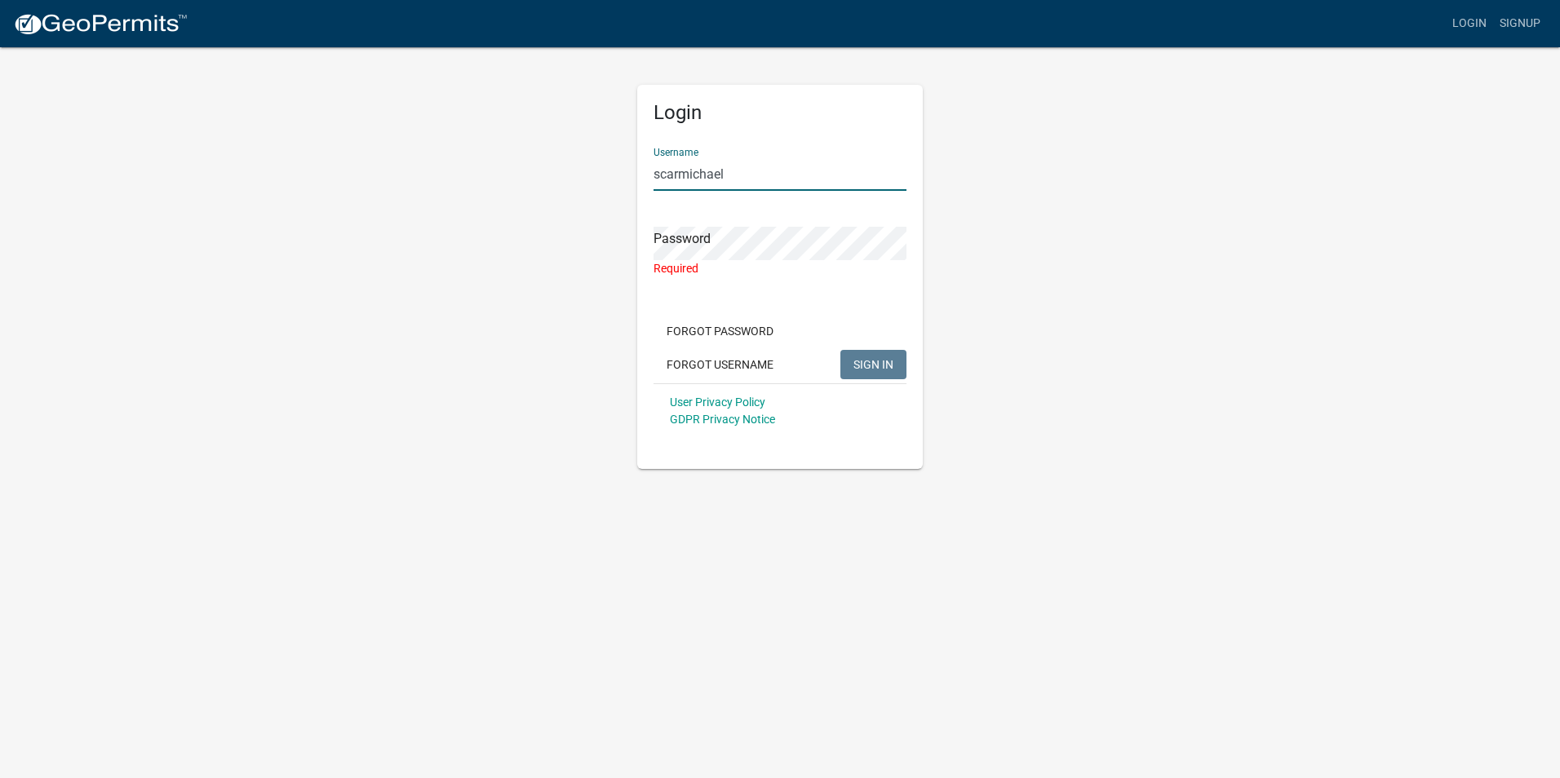
click at [762, 178] on input "scarmichael" at bounding box center [779, 173] width 253 height 33
type input "[EMAIL_ADDRESS][DOMAIN_NAME]"
drag, startPoint x: 879, startPoint y: 179, endPoint x: 551, endPoint y: 181, distance: 328.8
click at [551, 181] on div "Login Username [EMAIL_ADDRESS][DOMAIN_NAME] Password Required Forgot Password F…" at bounding box center [780, 257] width 930 height 423
click at [715, 368] on button "Forgot Username" at bounding box center [719, 364] width 133 height 29
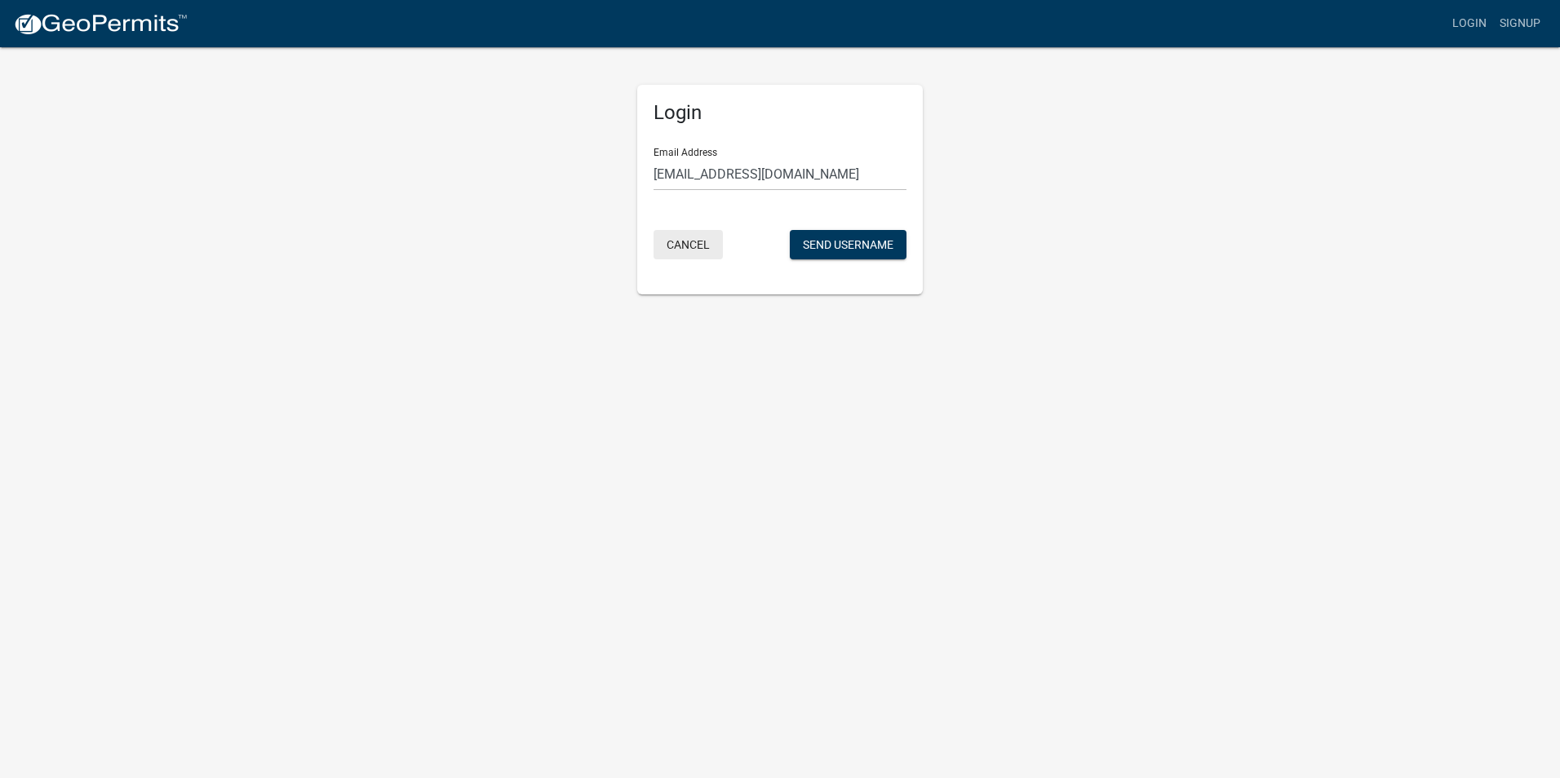
click at [693, 249] on button "Cancel" at bounding box center [687, 244] width 69 height 29
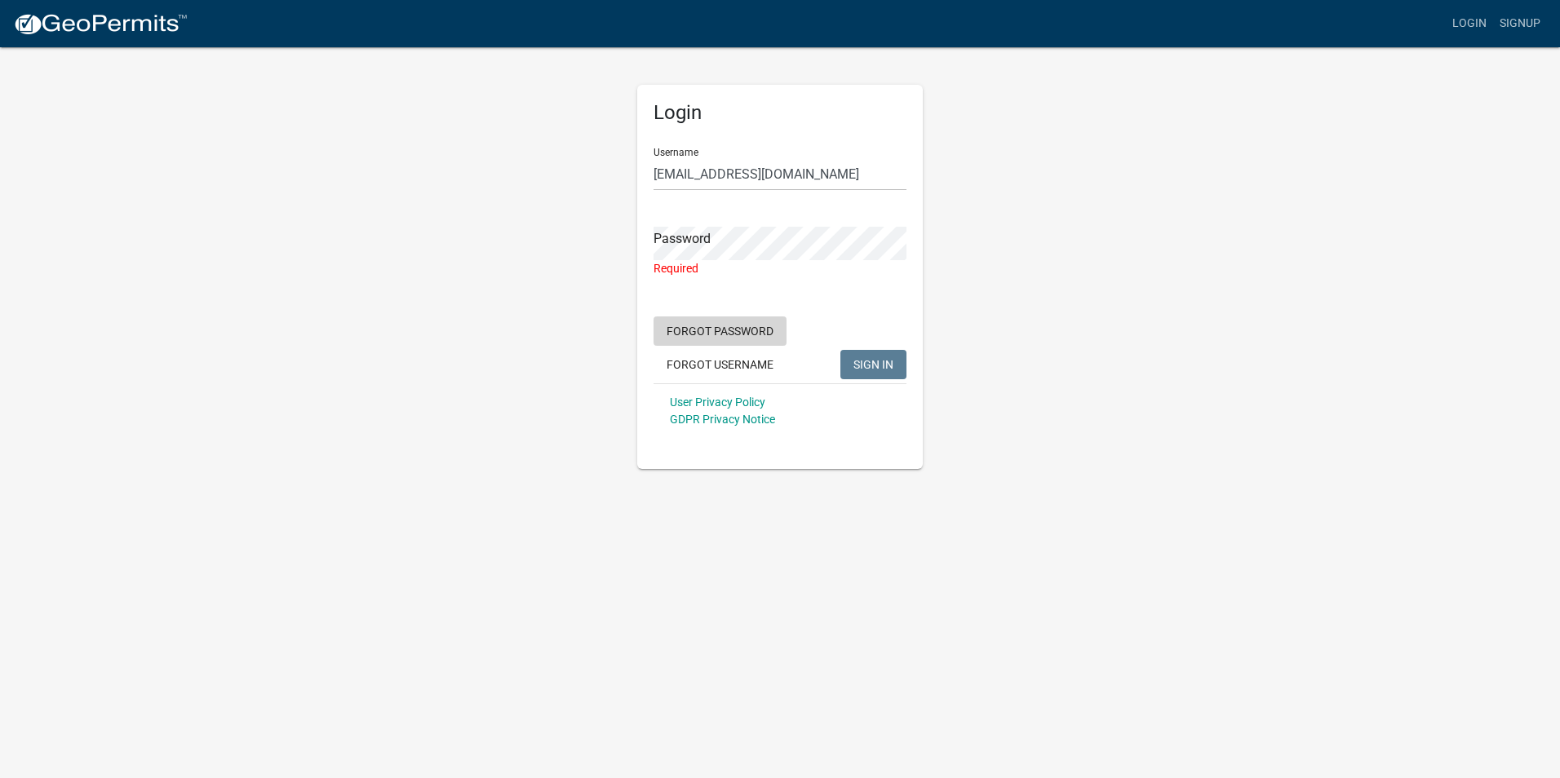
click at [711, 328] on button "Forgot Password" at bounding box center [719, 331] width 133 height 29
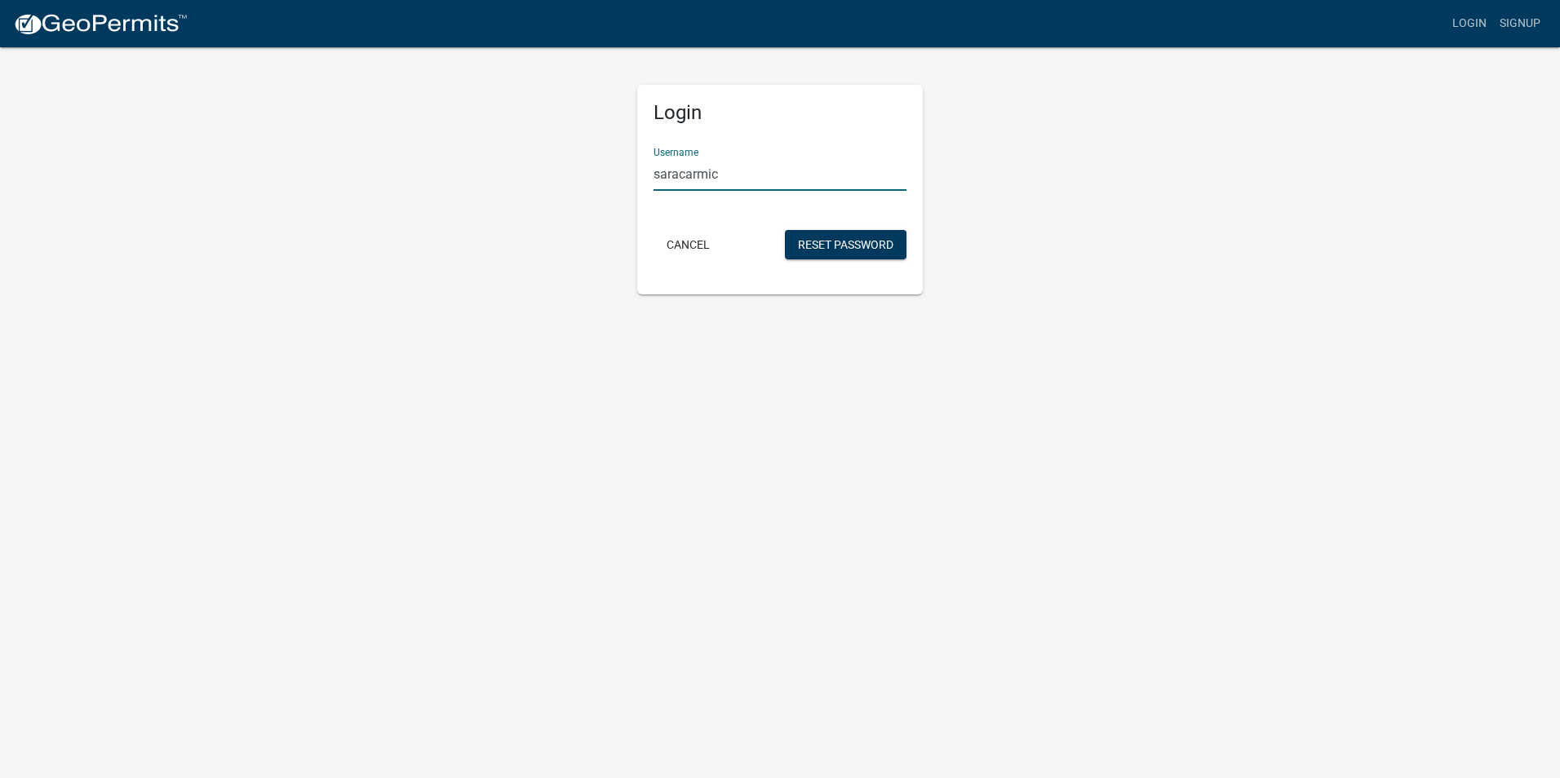
click at [690, 178] on input "saracarmic" at bounding box center [779, 173] width 253 height 33
type input "[PERSON_NAME]"
click at [853, 250] on button "Reset Password" at bounding box center [846, 244] width 122 height 29
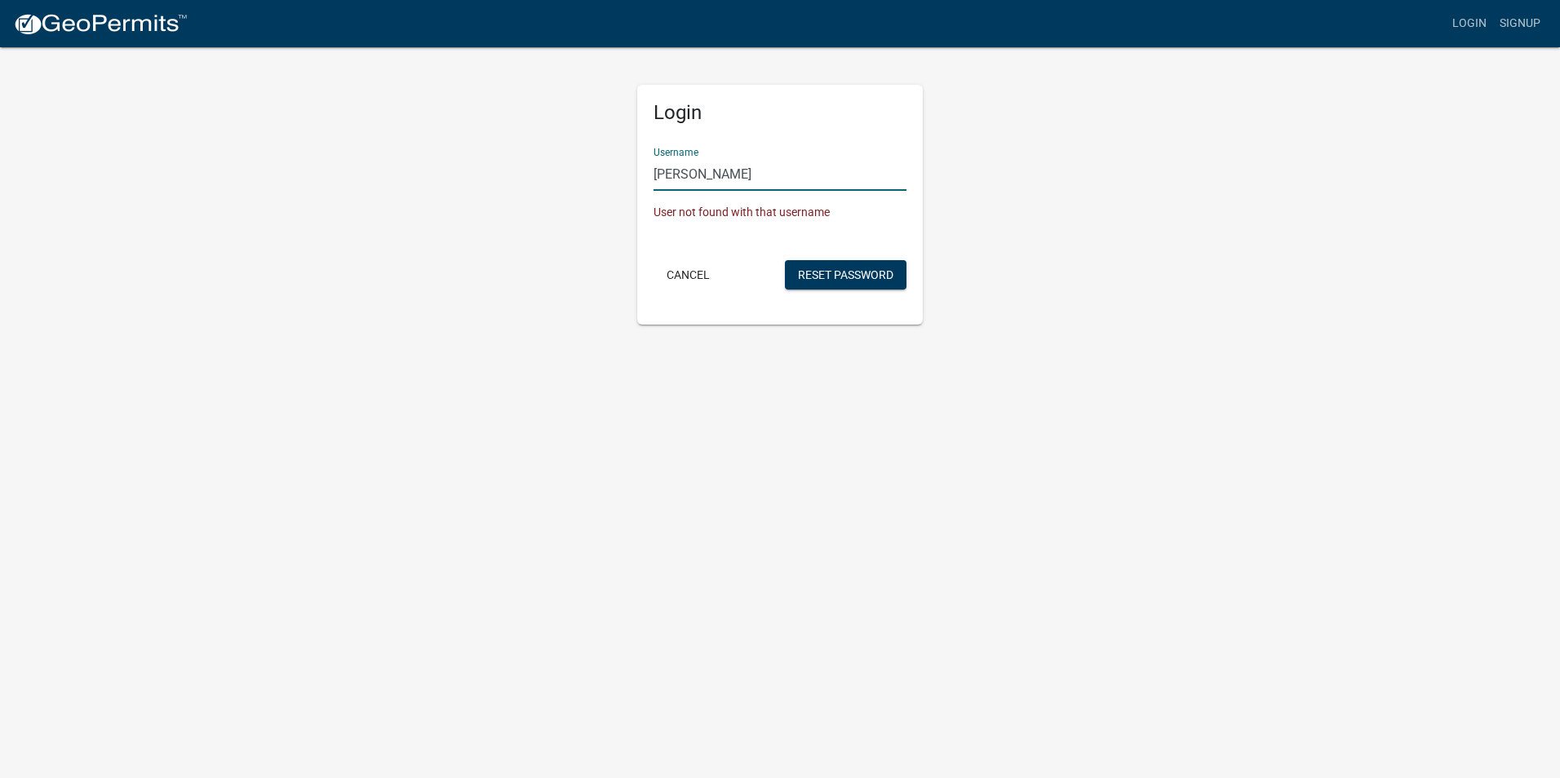
click at [750, 175] on input "[PERSON_NAME]" at bounding box center [779, 173] width 253 height 33
drag, startPoint x: 750, startPoint y: 178, endPoint x: 651, endPoint y: 179, distance: 99.5
click at [651, 179] on div "Login Username [PERSON_NAME] User not found with that username Cancel Reset Pas…" at bounding box center [780, 205] width 286 height 240
click at [680, 267] on button "Cancel" at bounding box center [687, 274] width 69 height 29
